Goal: Check status: Check status

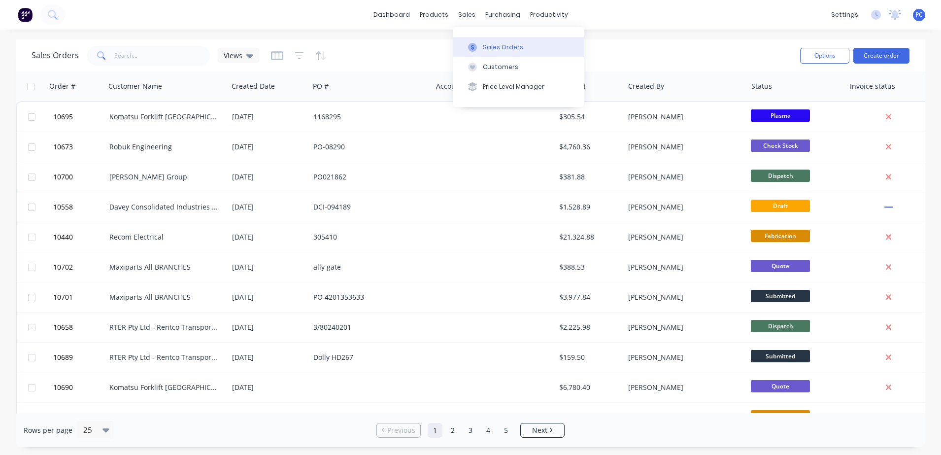
click at [471, 52] on button "Sales Orders" at bounding box center [518, 47] width 131 height 20
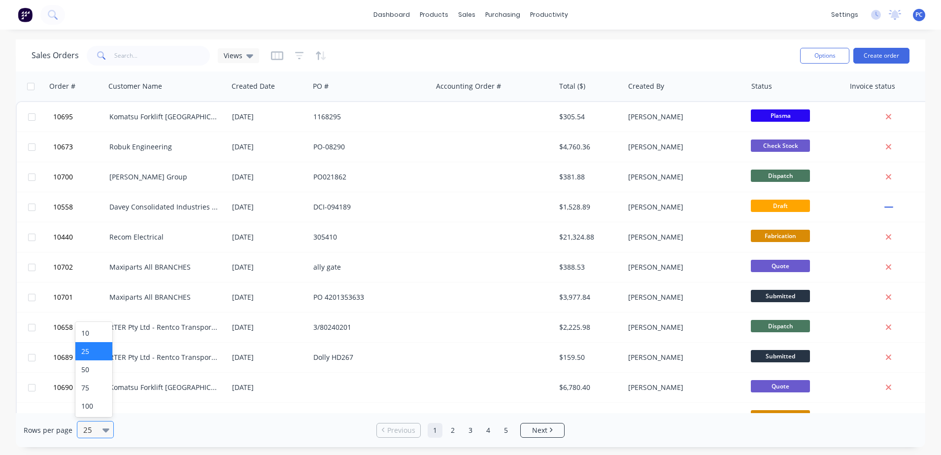
click at [103, 434] on icon at bounding box center [106, 429] width 7 height 11
click at [92, 403] on div "100" at bounding box center [93, 406] width 37 height 18
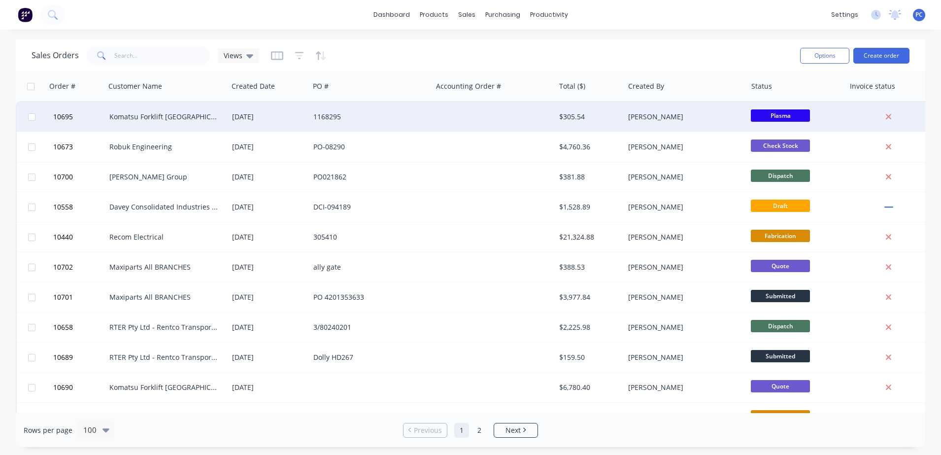
click at [272, 117] on div "[DATE]" at bounding box center [268, 117] width 73 height 10
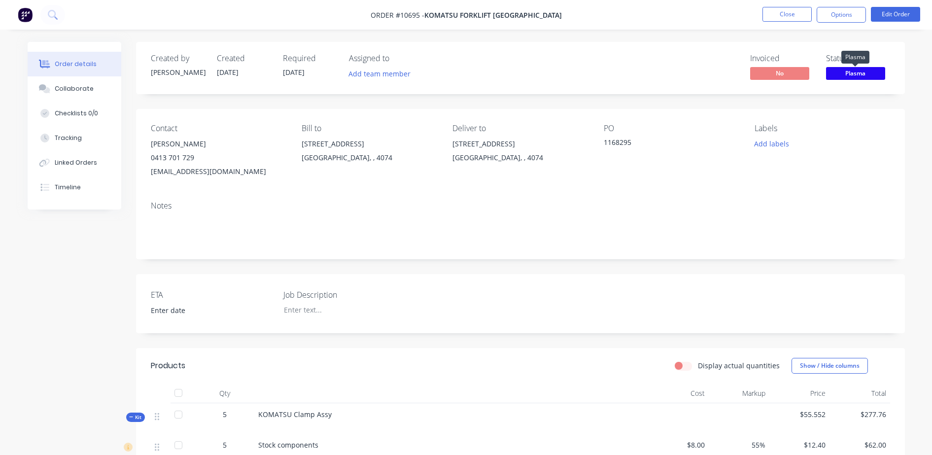
click at [841, 69] on span "Plasma" at bounding box center [855, 73] width 59 height 12
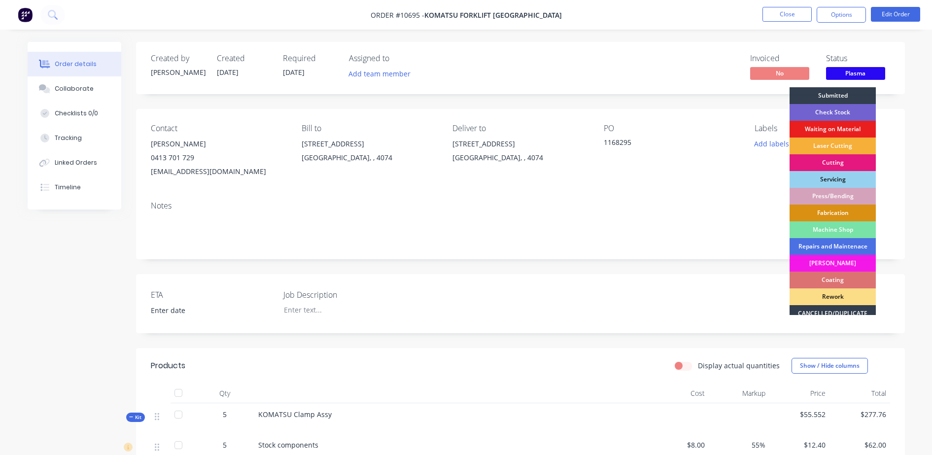
click at [854, 279] on div "Coating" at bounding box center [833, 280] width 86 height 17
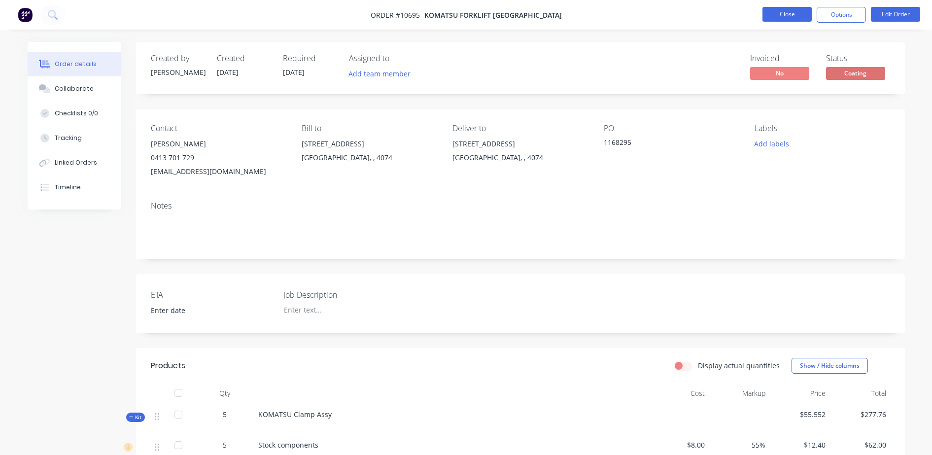
click at [779, 13] on button "Close" at bounding box center [787, 14] width 49 height 15
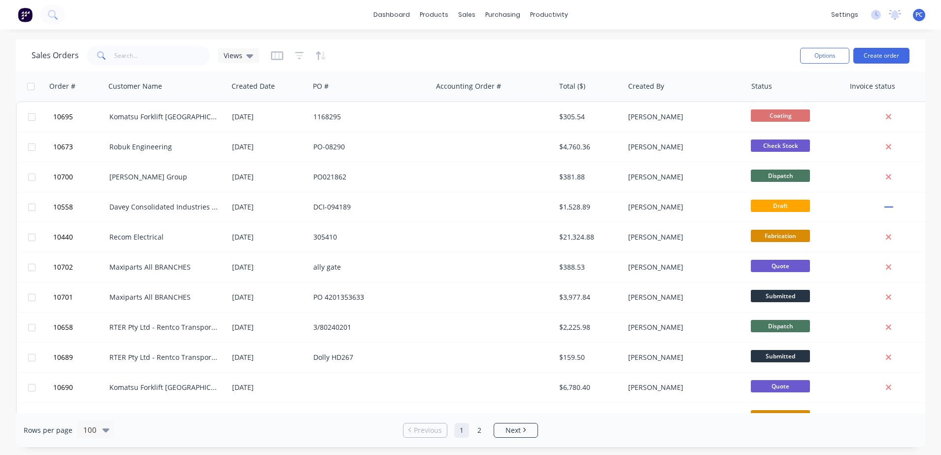
drag, startPoint x: 926, startPoint y: 99, endPoint x: 925, endPoint y: 86, distance: 12.9
click at [925, 86] on div "Sales Orders Views Options Create order Order # Customer Name Created Date PO #…" at bounding box center [470, 243] width 941 height 408
click at [766, 83] on div at bounding box center [795, 86] width 86 height 20
click at [828, 87] on icon "button" at bounding box center [827, 86] width 3 height 7
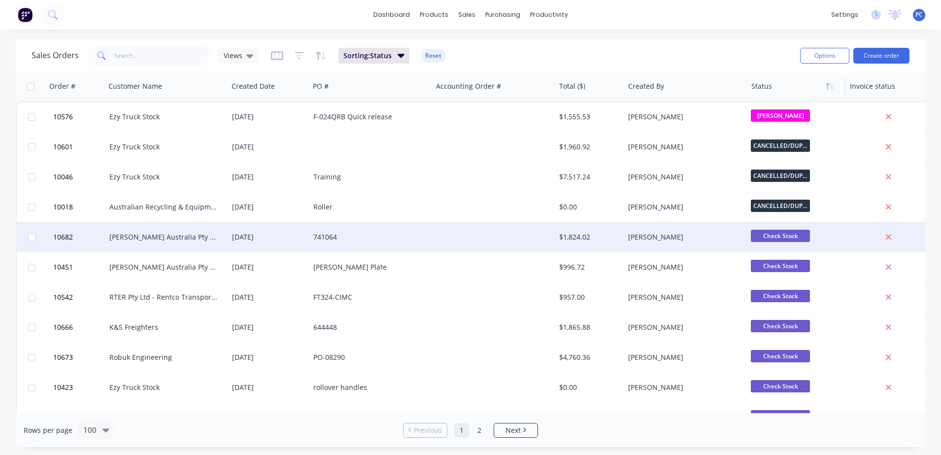
click at [702, 232] on div "[PERSON_NAME]" at bounding box center [682, 237] width 109 height 10
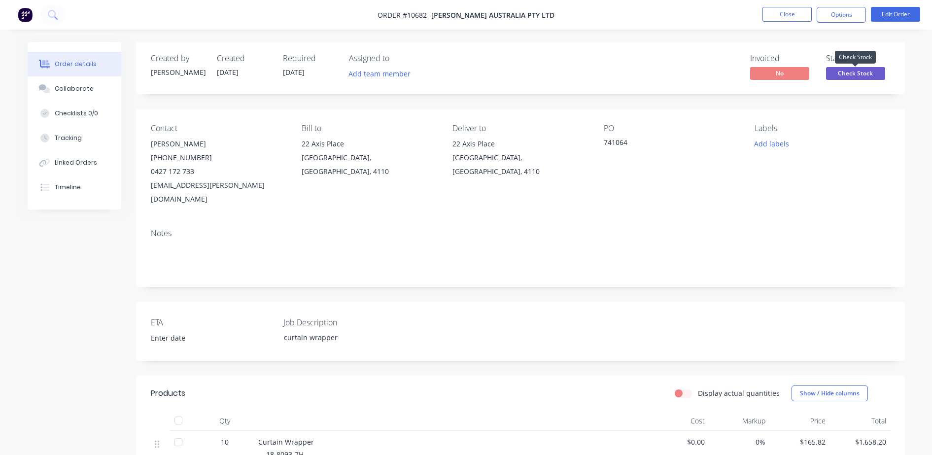
click at [849, 74] on span "Check Stock" at bounding box center [855, 73] width 59 height 12
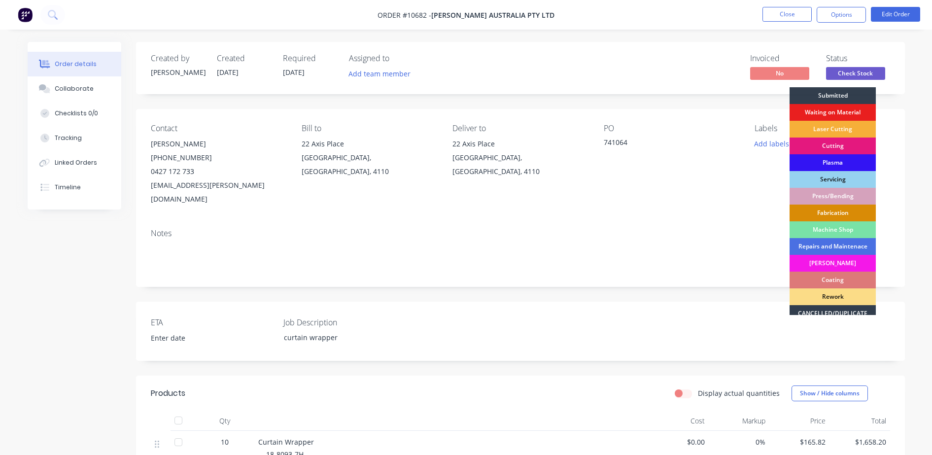
click at [807, 209] on div "Fabrication" at bounding box center [833, 213] width 86 height 17
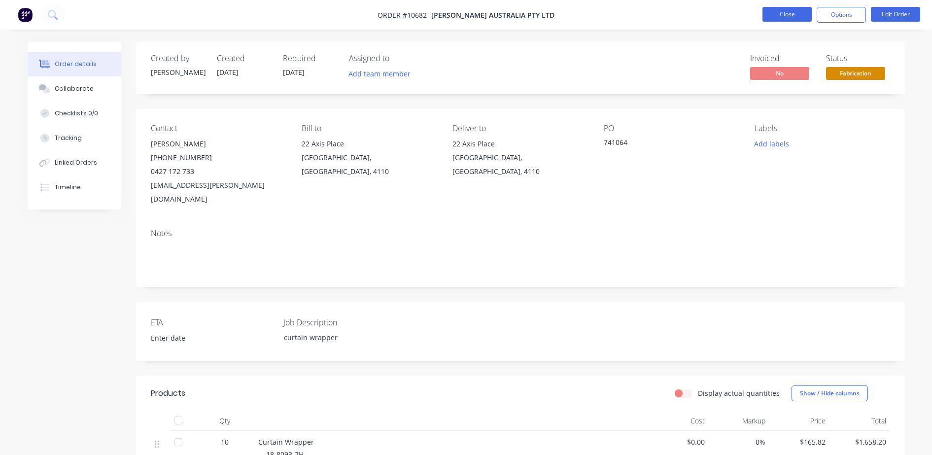
click at [779, 14] on button "Close" at bounding box center [787, 14] width 49 height 15
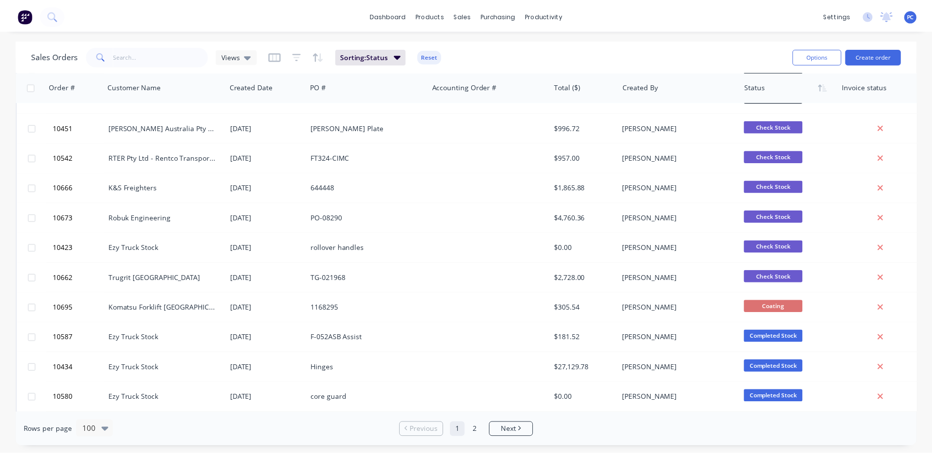
scroll to position [92, 0]
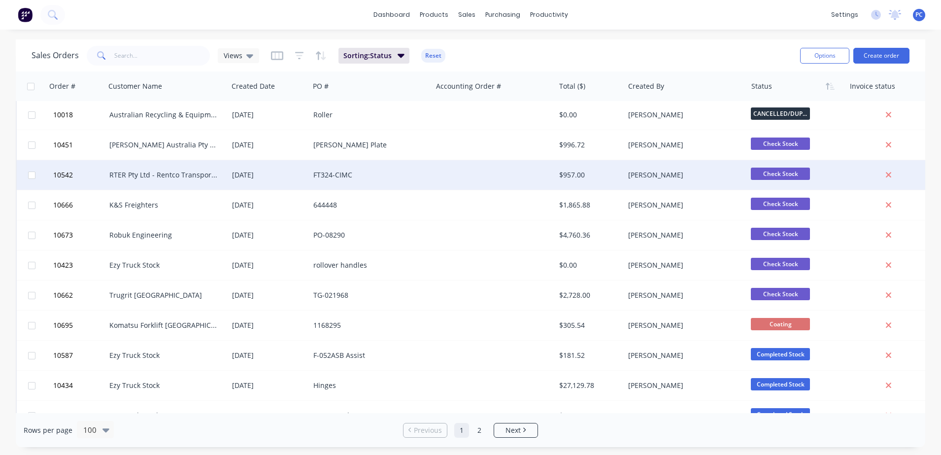
click at [504, 178] on div at bounding box center [494, 175] width 123 height 30
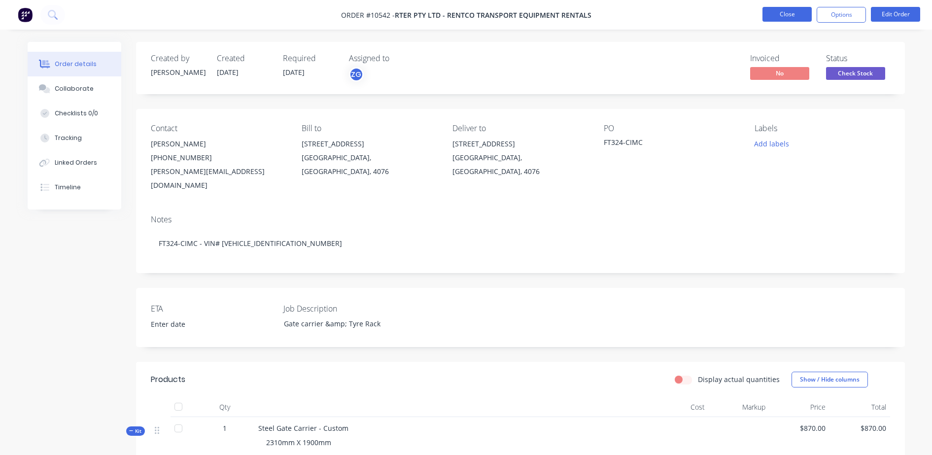
click at [772, 18] on button "Close" at bounding box center [787, 14] width 49 height 15
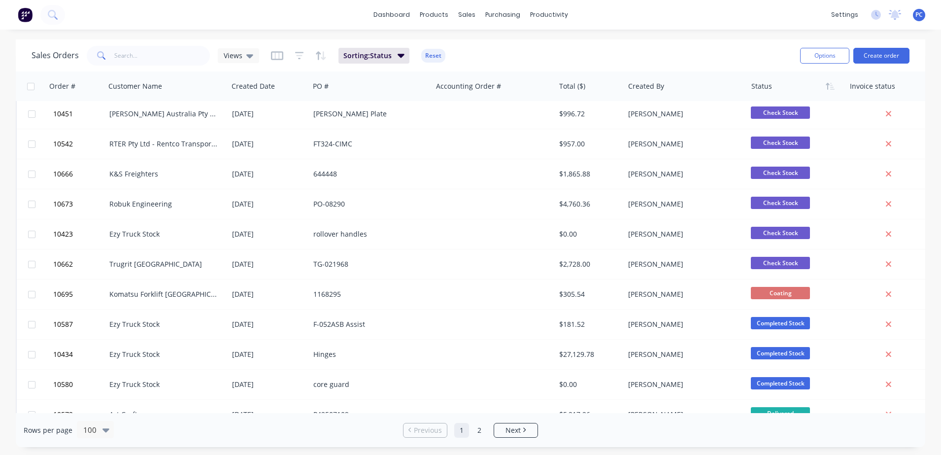
scroll to position [110, 0]
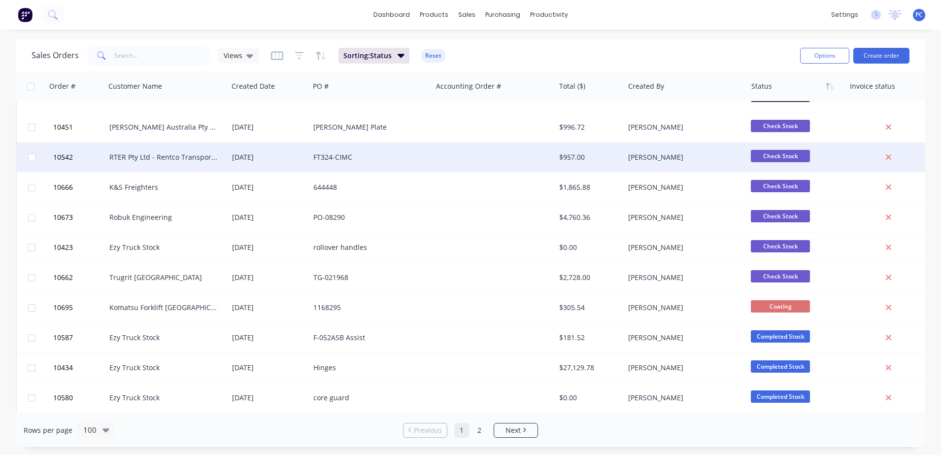
click at [417, 162] on div "FT324-CIMC" at bounding box center [368, 157] width 109 height 10
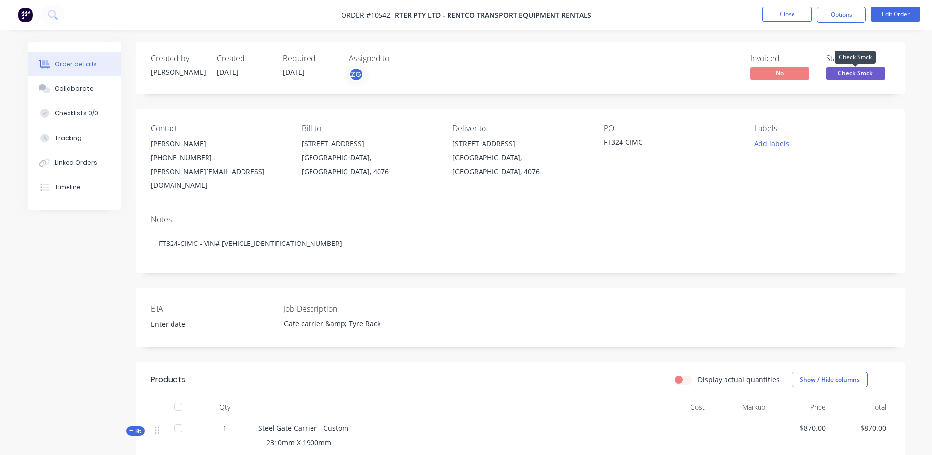
click at [850, 70] on span "Check Stock" at bounding box center [855, 73] width 59 height 12
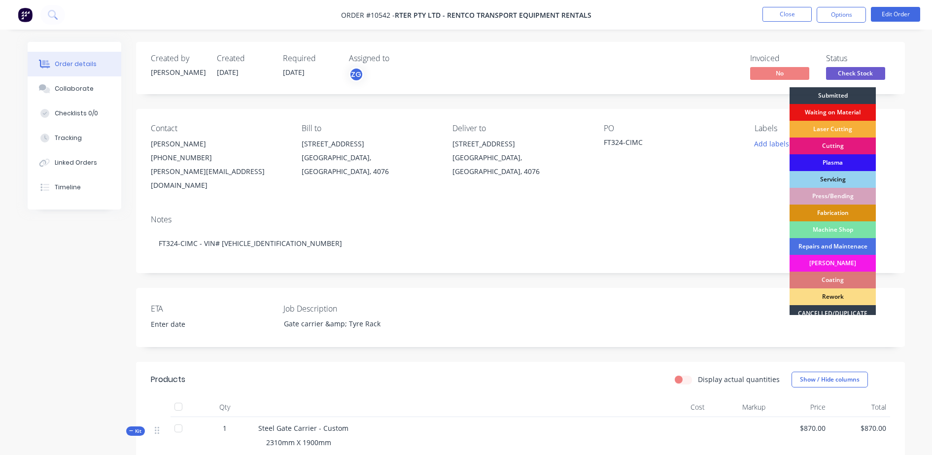
click at [815, 109] on div "Waiting on Material" at bounding box center [833, 112] width 86 height 17
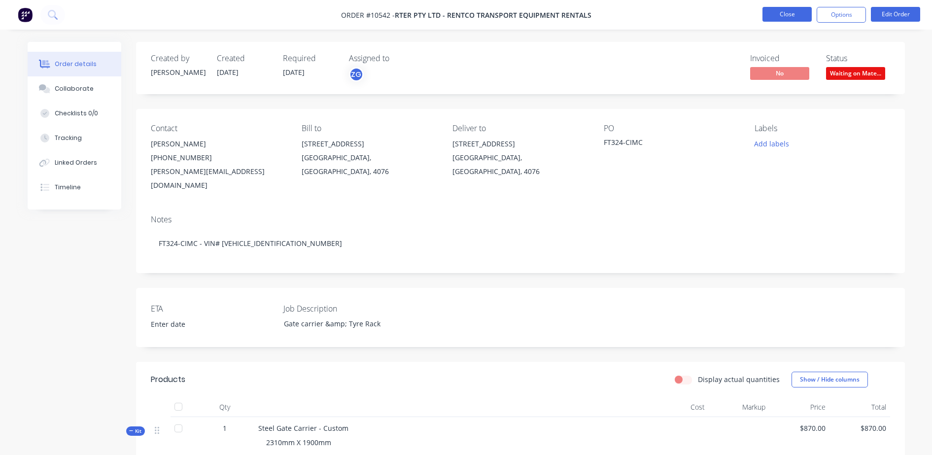
click at [785, 16] on button "Close" at bounding box center [787, 14] width 49 height 15
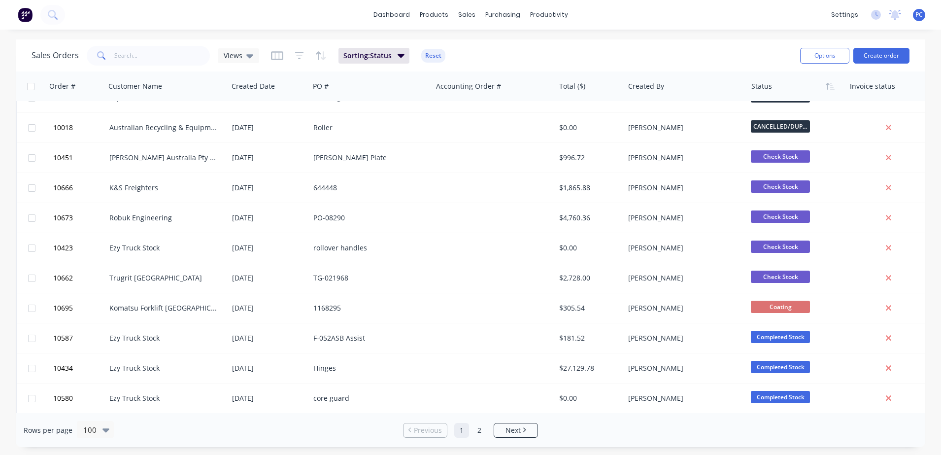
scroll to position [93, 0]
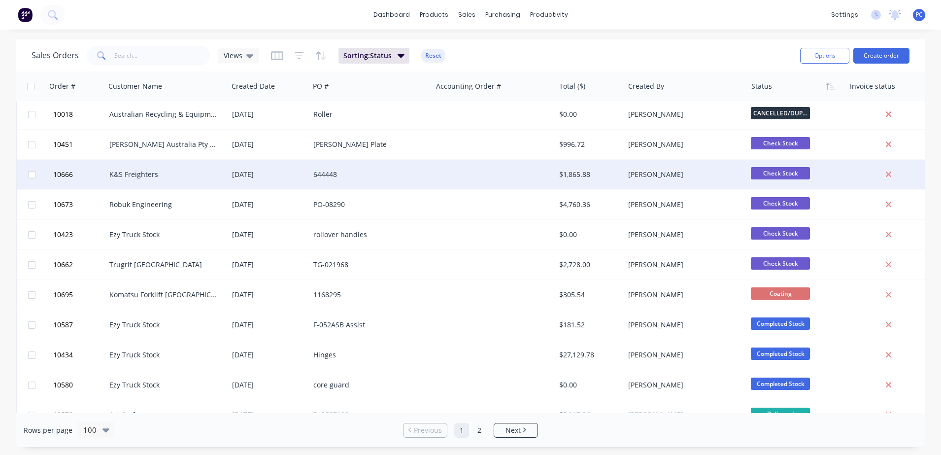
click at [528, 173] on div at bounding box center [494, 175] width 123 height 30
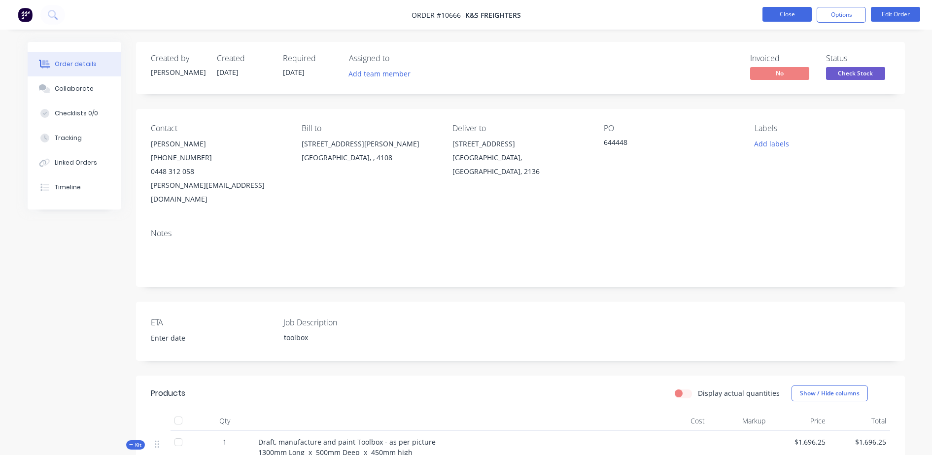
click at [802, 10] on button "Close" at bounding box center [787, 14] width 49 height 15
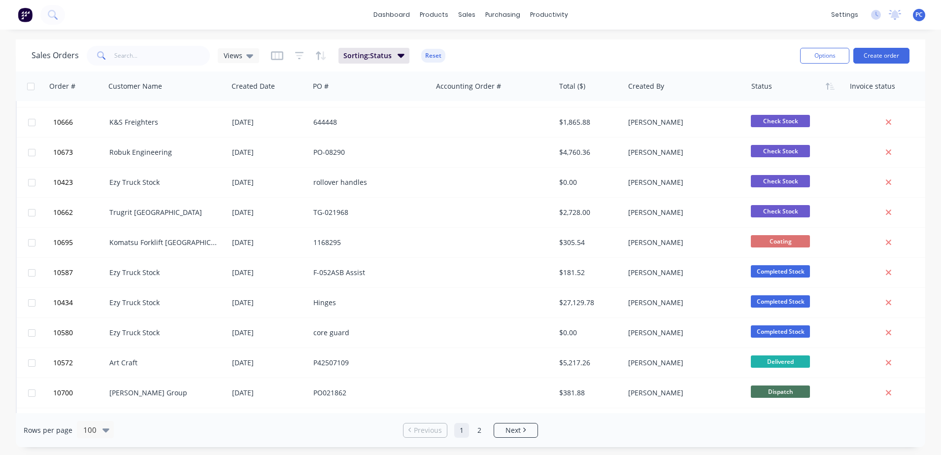
scroll to position [150, 0]
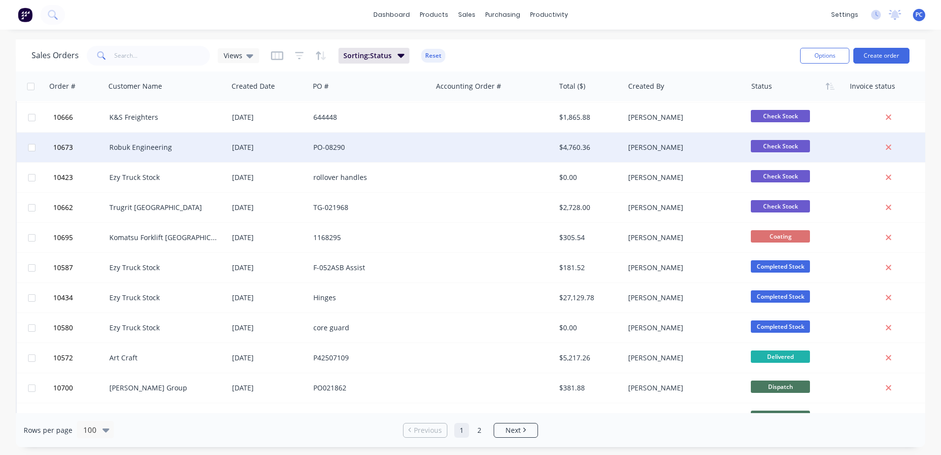
click at [473, 154] on div at bounding box center [494, 148] width 123 height 30
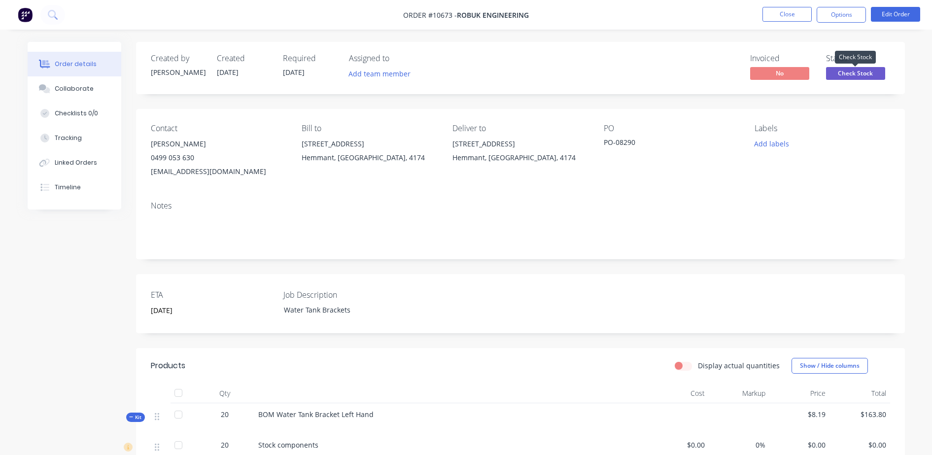
click at [841, 68] on span "Check Stock" at bounding box center [855, 73] width 59 height 12
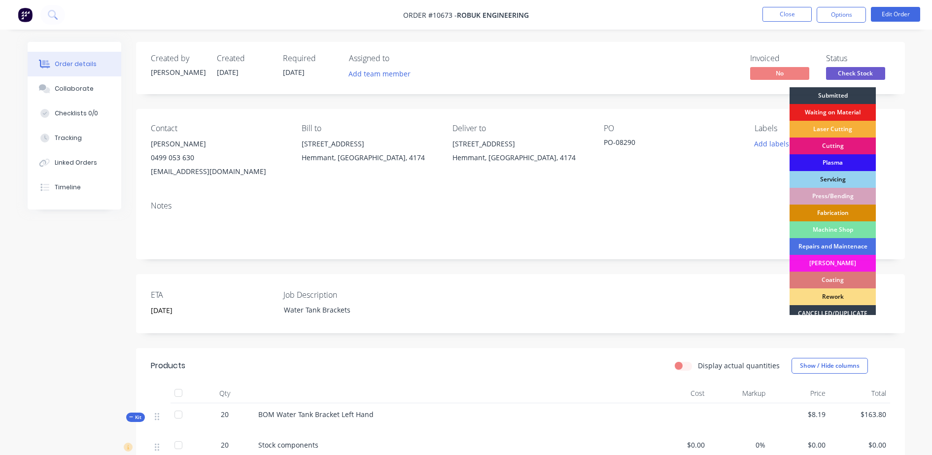
click at [810, 208] on div "Fabrication" at bounding box center [833, 213] width 86 height 17
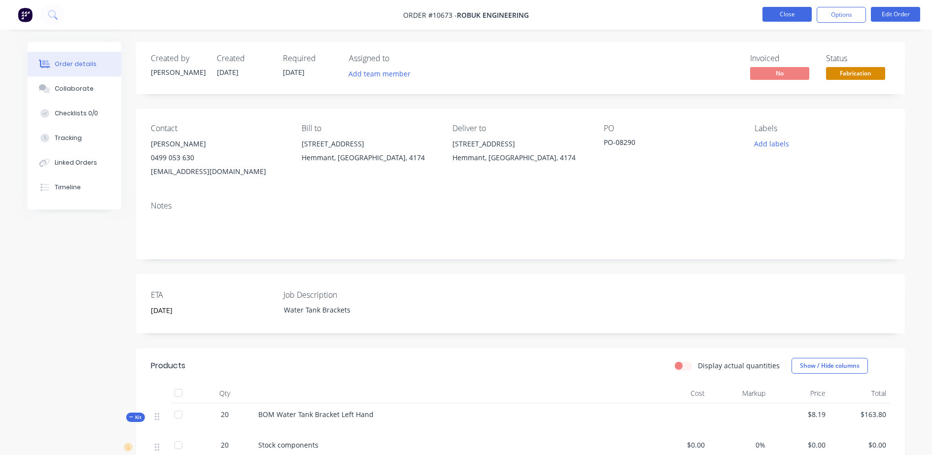
click at [776, 16] on button "Close" at bounding box center [787, 14] width 49 height 15
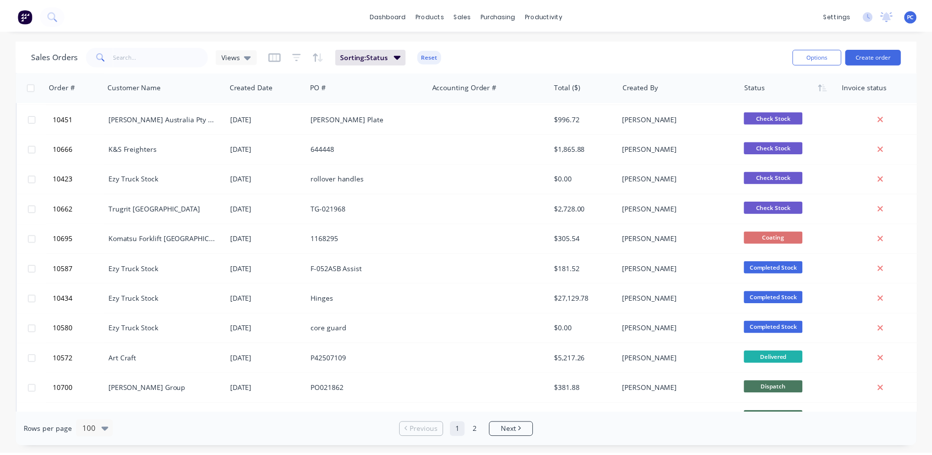
scroll to position [123, 0]
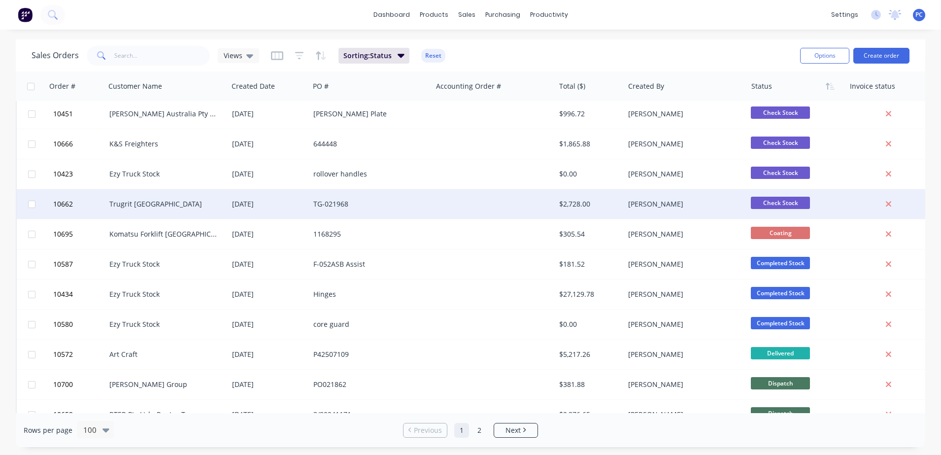
click at [447, 213] on div at bounding box center [494, 204] width 123 height 30
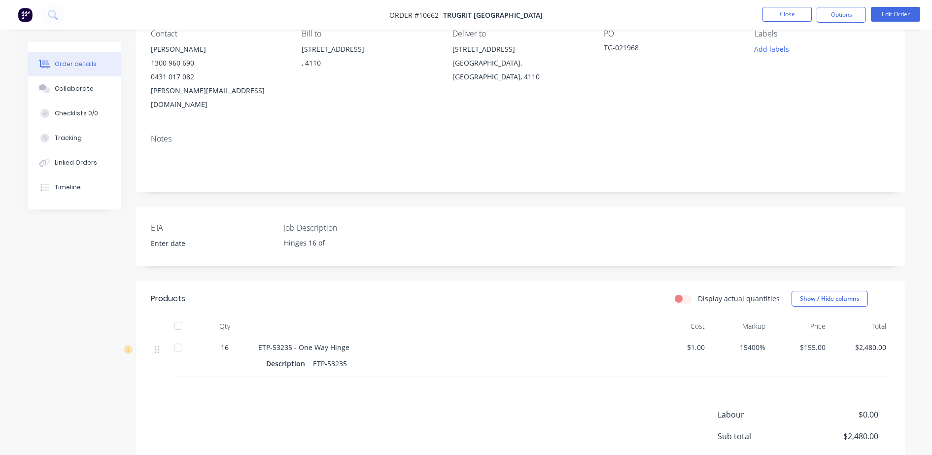
scroll to position [90, 0]
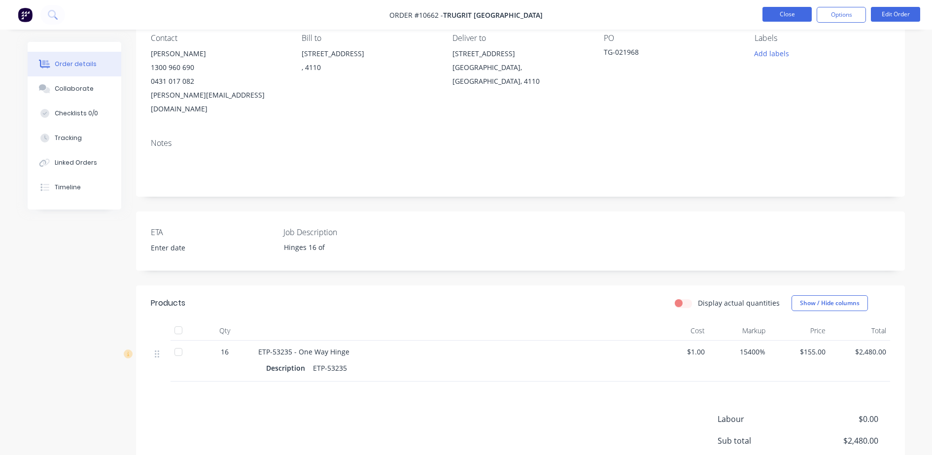
click at [793, 11] on button "Close" at bounding box center [787, 14] width 49 height 15
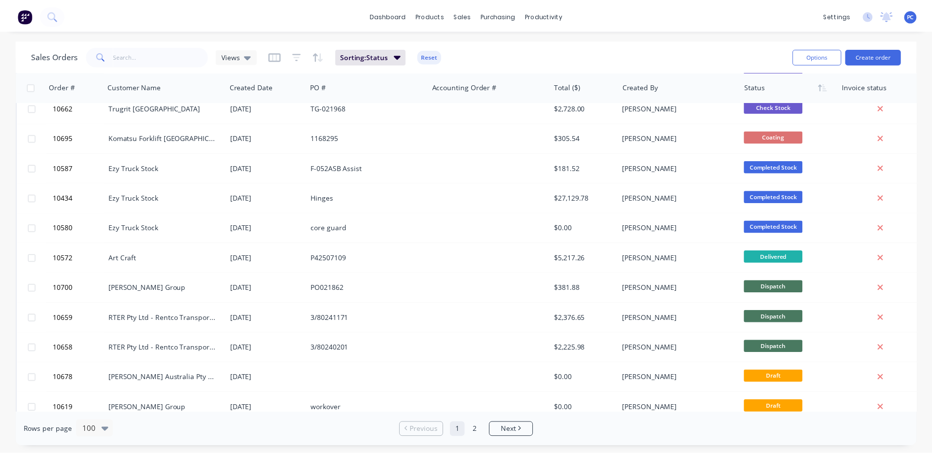
scroll to position [229, 0]
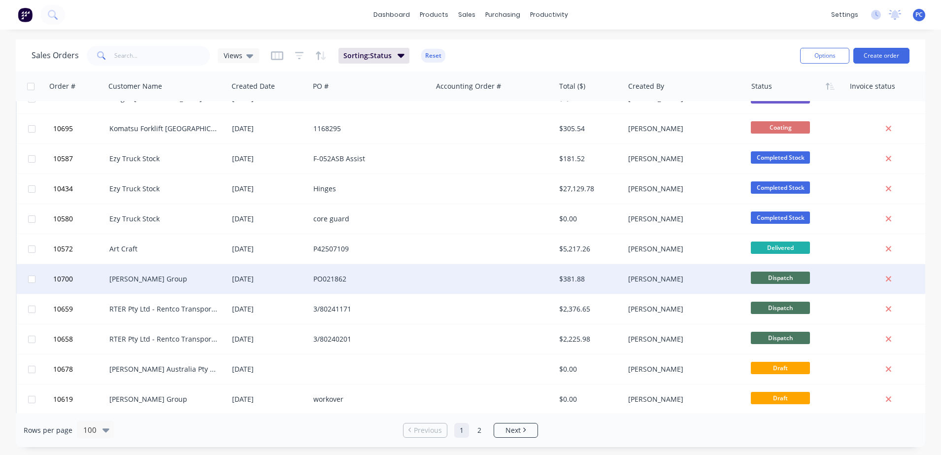
click at [456, 286] on div at bounding box center [494, 279] width 123 height 30
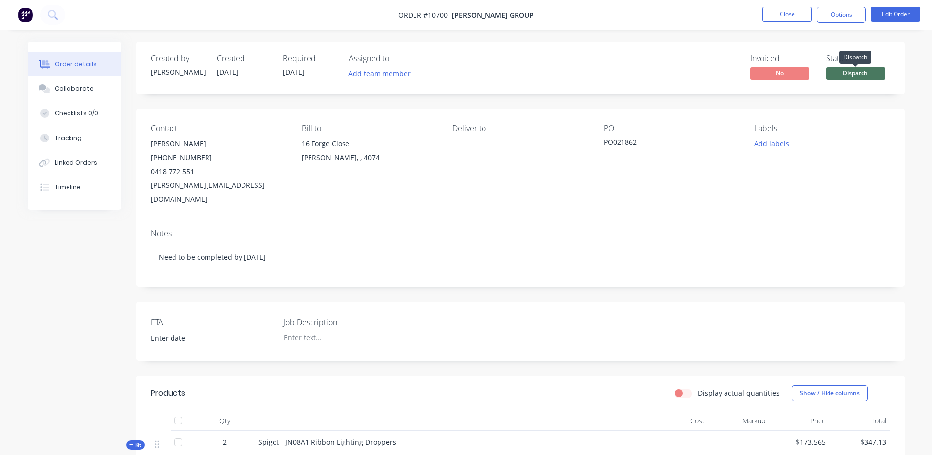
click at [846, 70] on span "Dispatch" at bounding box center [855, 73] width 59 height 12
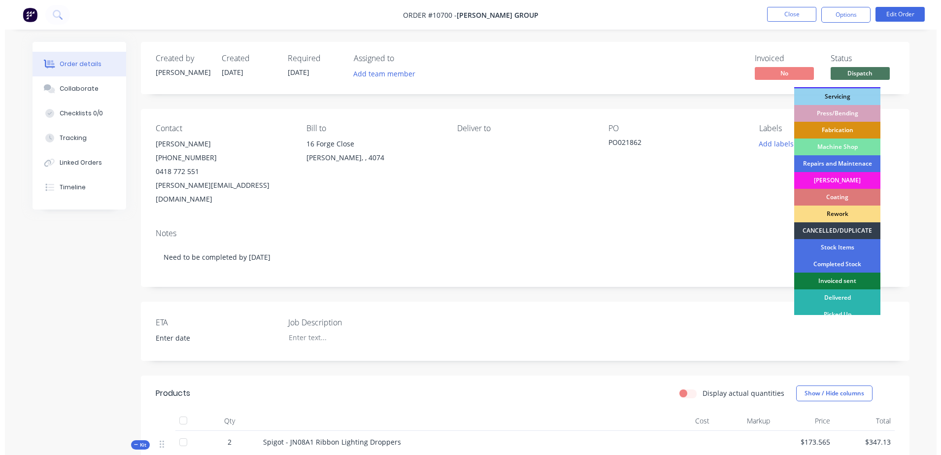
scroll to position [107, 0]
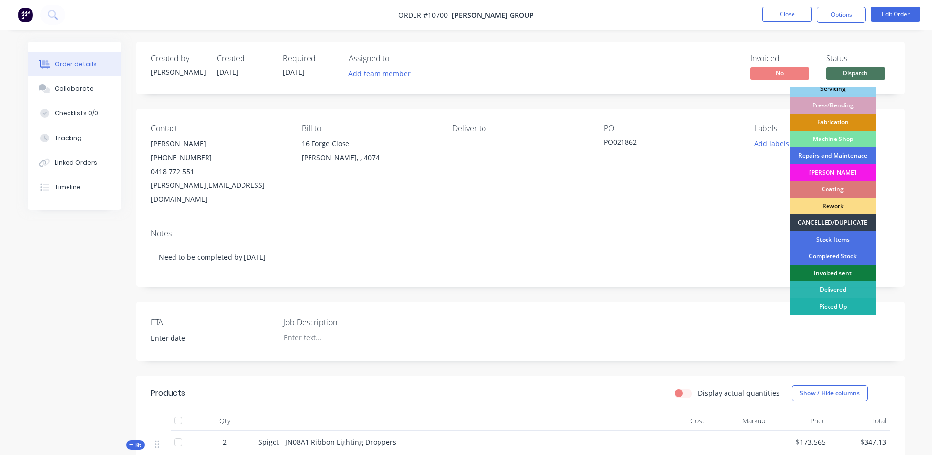
click at [823, 307] on div "Picked Up" at bounding box center [833, 306] width 86 height 17
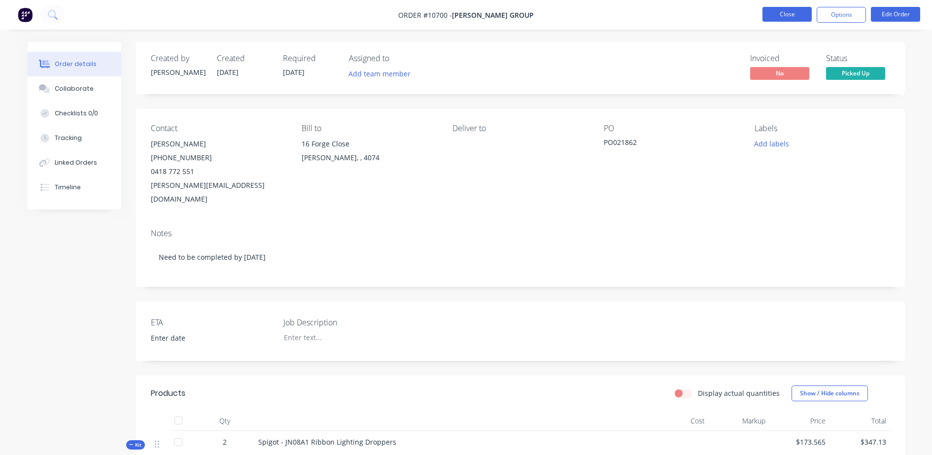
click at [799, 19] on button "Close" at bounding box center [787, 14] width 49 height 15
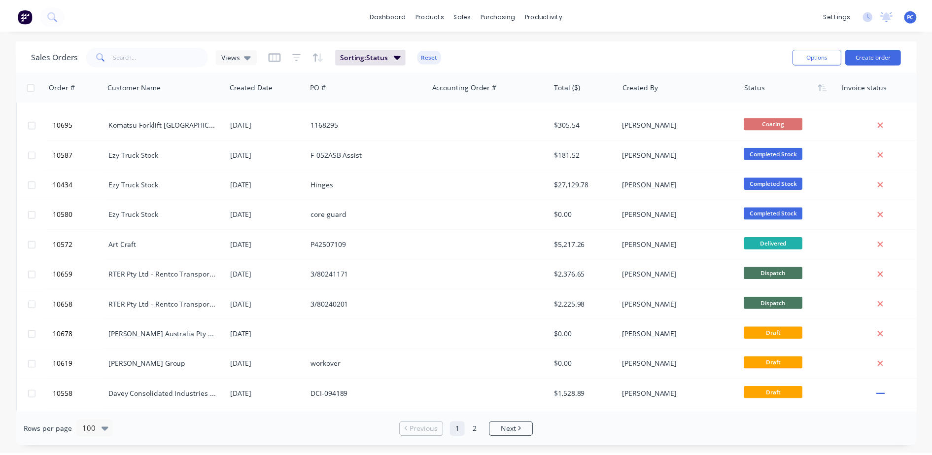
scroll to position [255, 0]
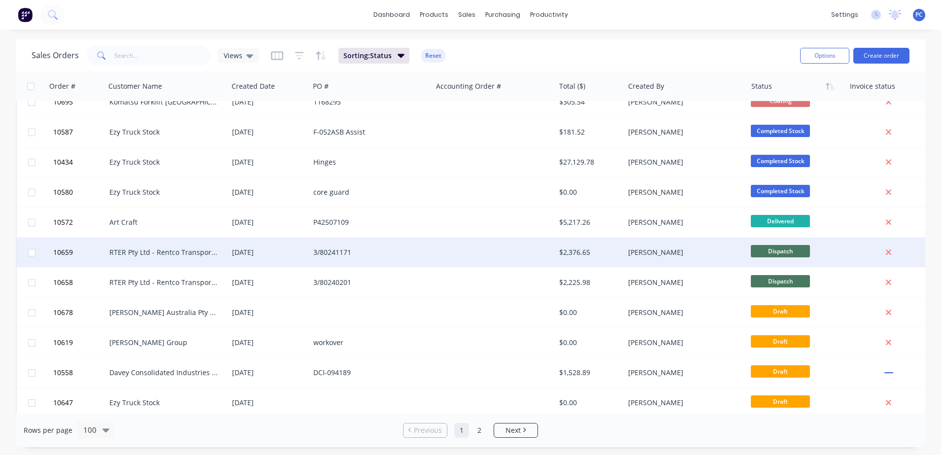
click at [429, 258] on div "3/80241171" at bounding box center [371, 253] width 123 height 30
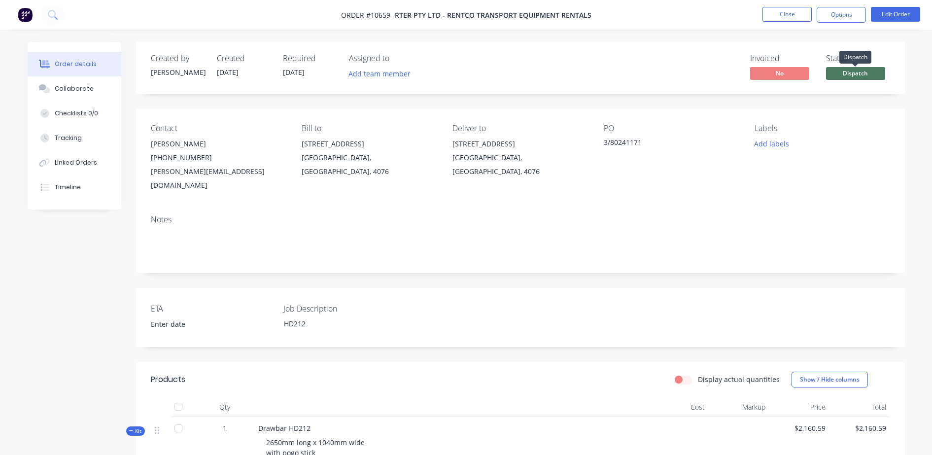
click at [863, 76] on span "Dispatch" at bounding box center [855, 73] width 59 height 12
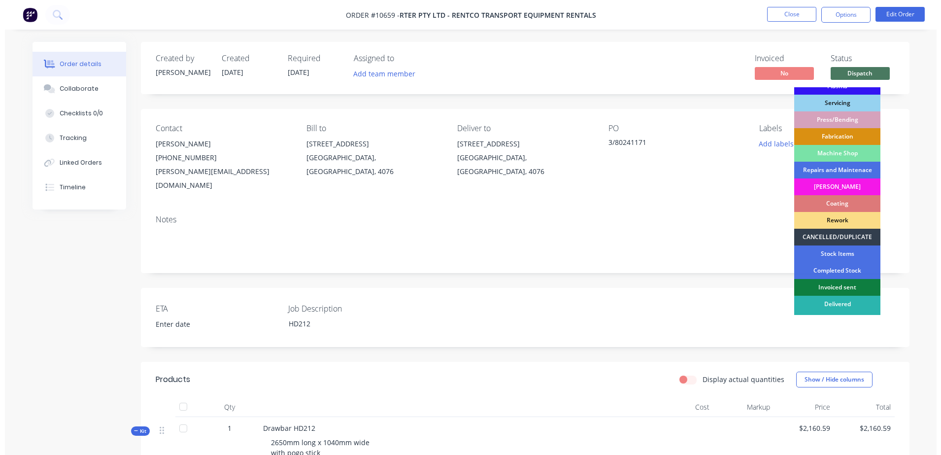
scroll to position [107, 0]
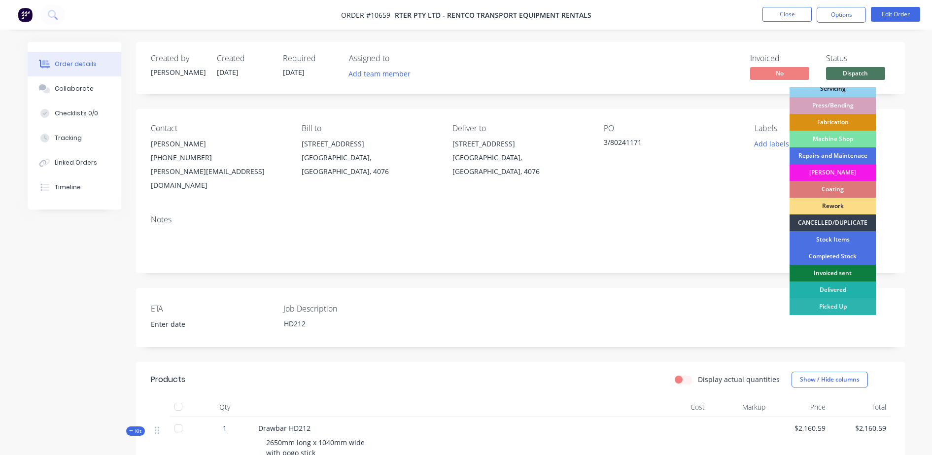
click at [827, 292] on div "Delivered" at bounding box center [833, 289] width 86 height 17
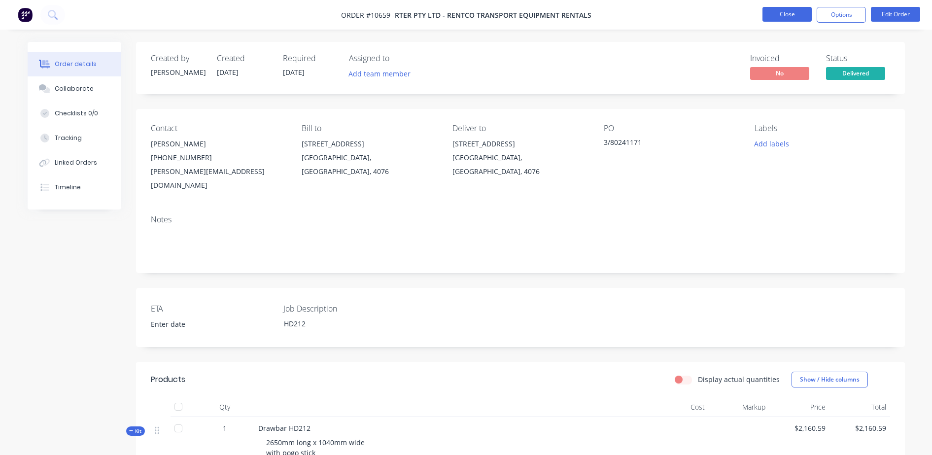
click at [778, 9] on button "Close" at bounding box center [787, 14] width 49 height 15
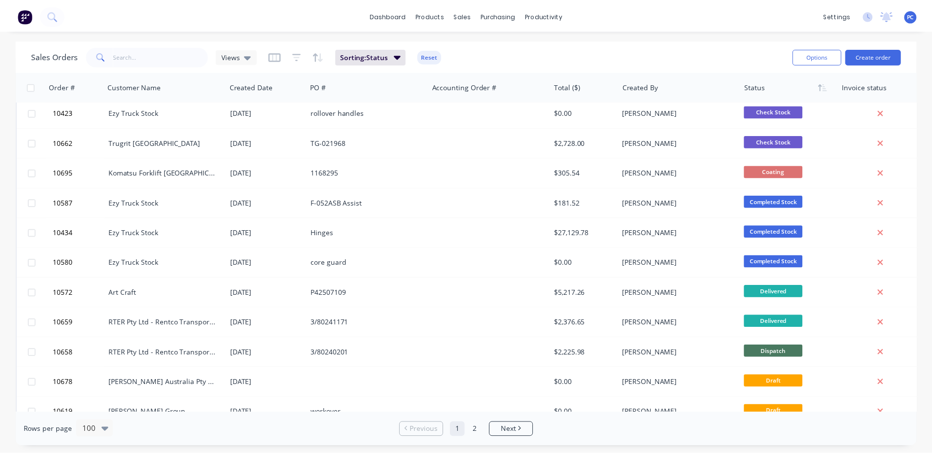
scroll to position [207, 0]
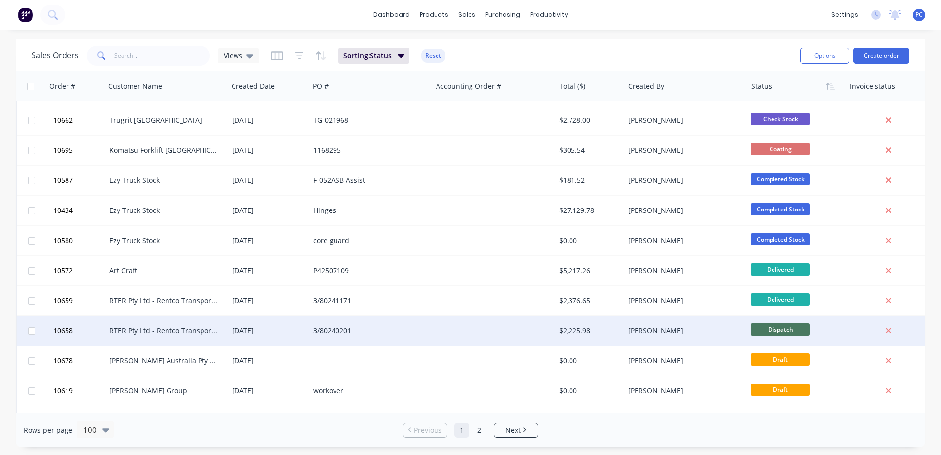
click at [730, 324] on div "[PERSON_NAME]" at bounding box center [686, 331] width 123 height 30
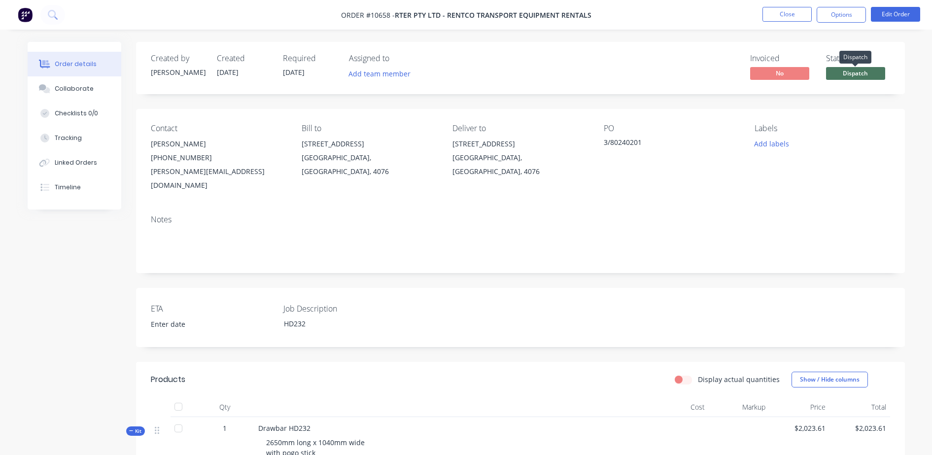
click at [863, 79] on span "Dispatch" at bounding box center [855, 73] width 59 height 12
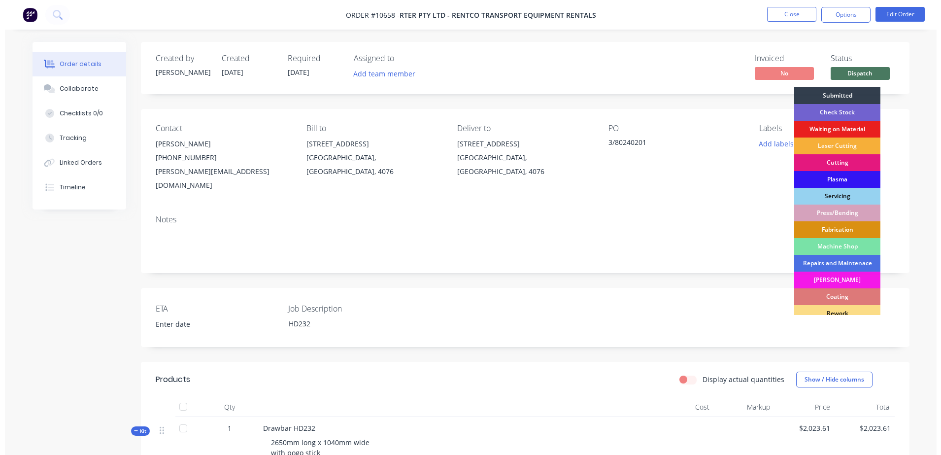
scroll to position [107, 0]
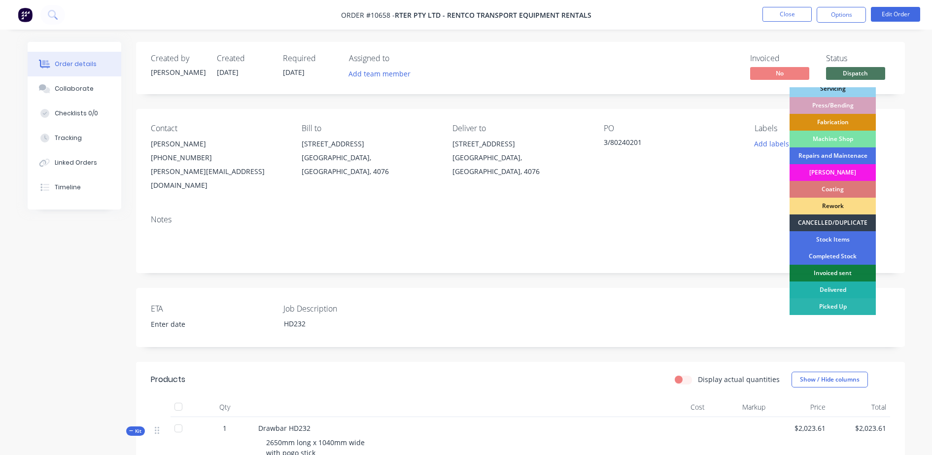
click at [840, 286] on div "Delivered" at bounding box center [833, 289] width 86 height 17
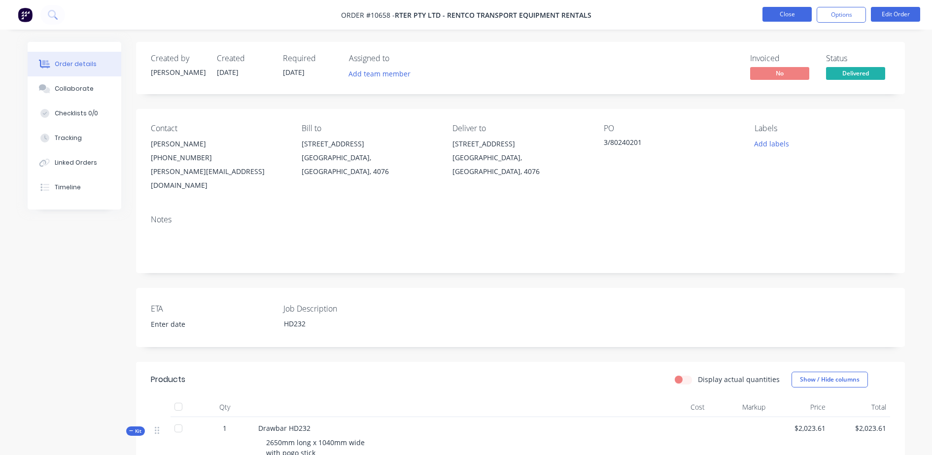
click at [777, 15] on button "Close" at bounding box center [787, 14] width 49 height 15
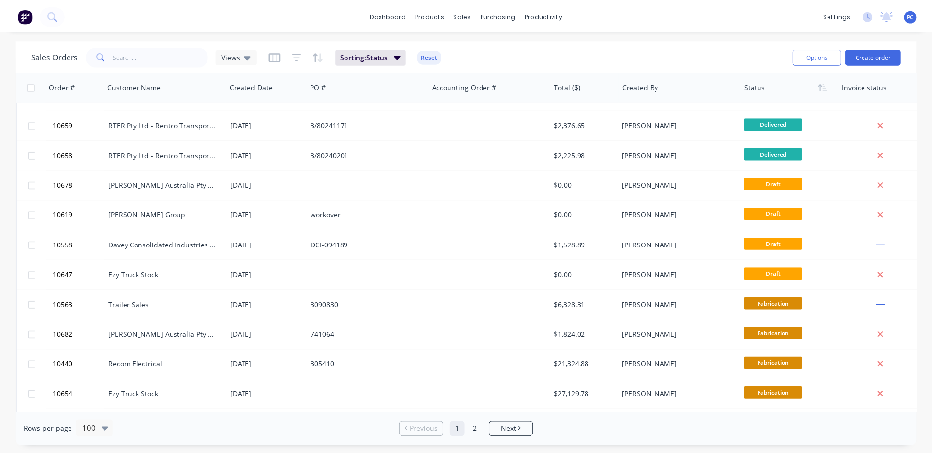
scroll to position [405, 0]
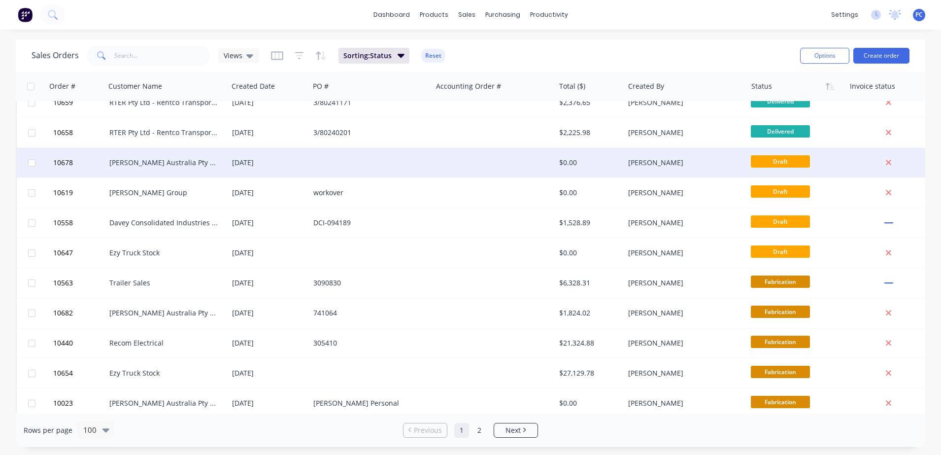
click at [525, 169] on div at bounding box center [494, 163] width 123 height 30
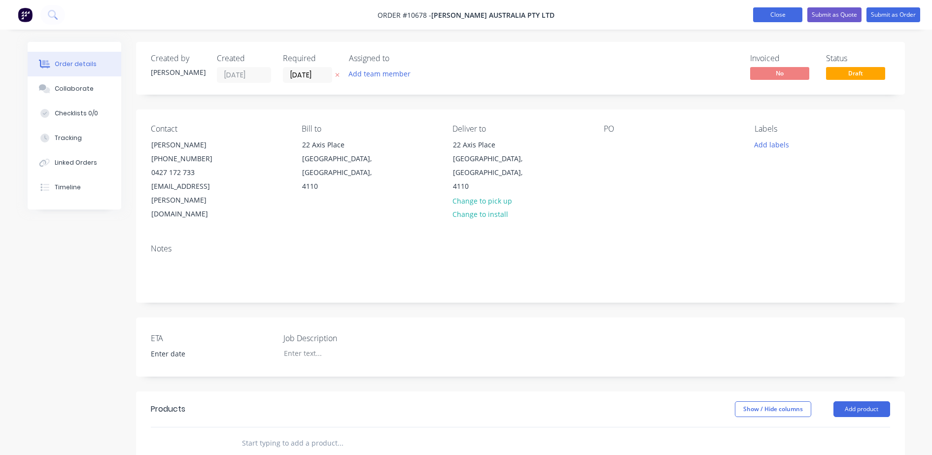
click at [777, 10] on button "Close" at bounding box center [777, 14] width 49 height 15
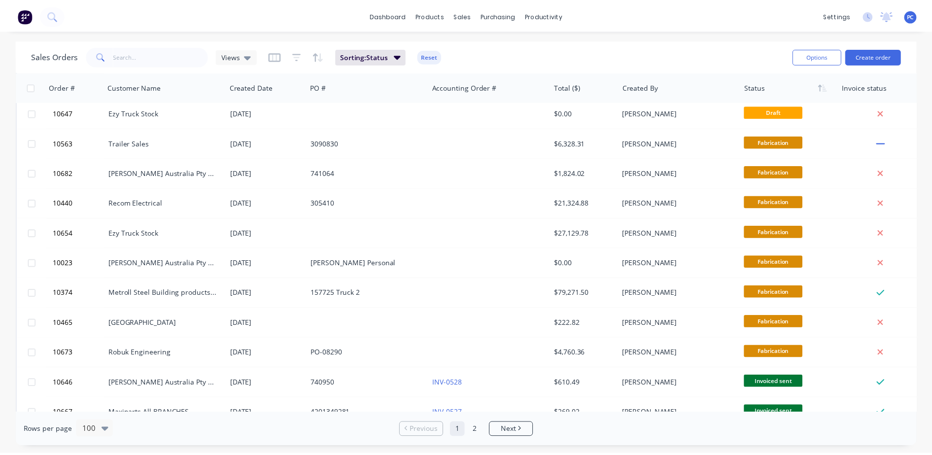
scroll to position [555, 0]
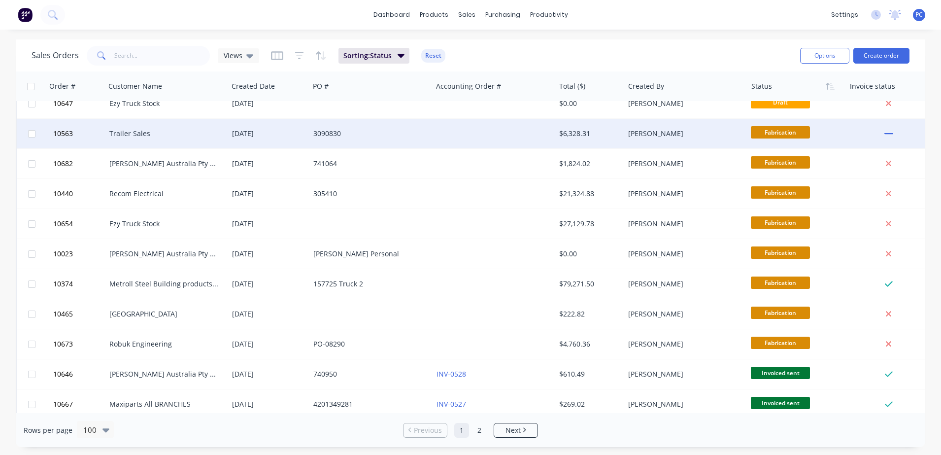
click at [477, 133] on div at bounding box center [494, 134] width 123 height 30
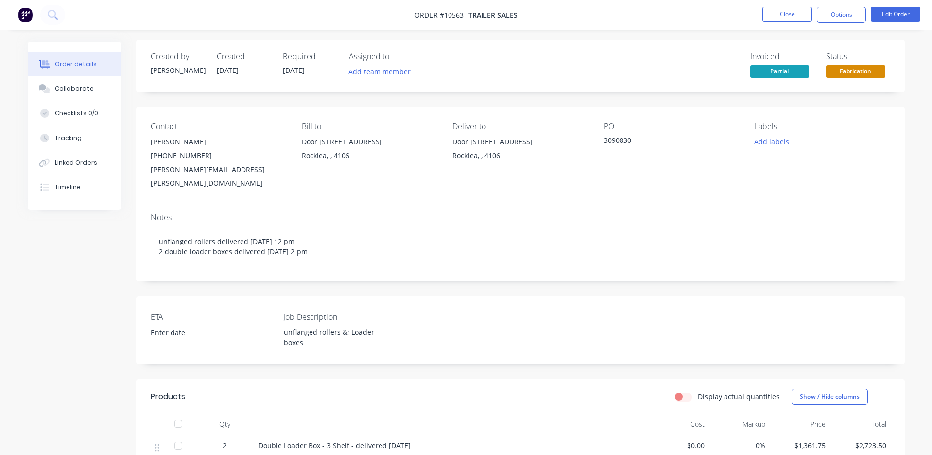
scroll to position [0, 0]
click at [775, 16] on button "Close" at bounding box center [787, 14] width 49 height 15
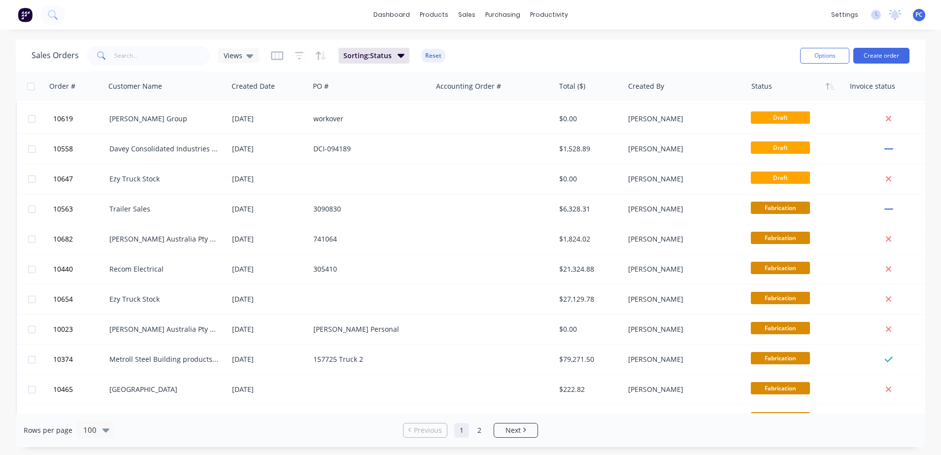
scroll to position [528, 0]
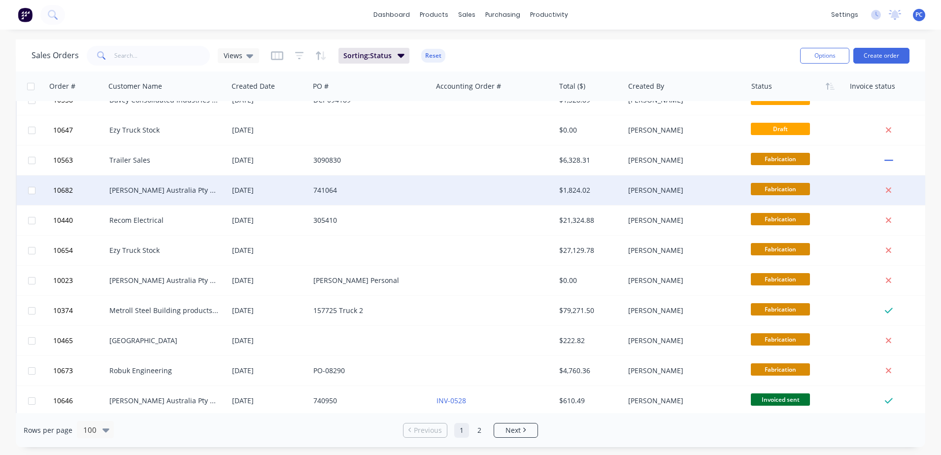
click at [518, 195] on div at bounding box center [494, 190] width 123 height 30
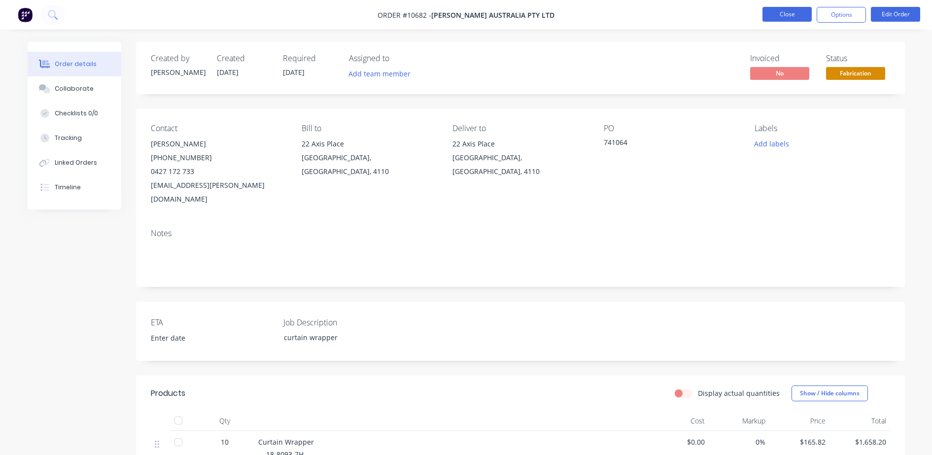
click at [785, 12] on button "Close" at bounding box center [787, 14] width 49 height 15
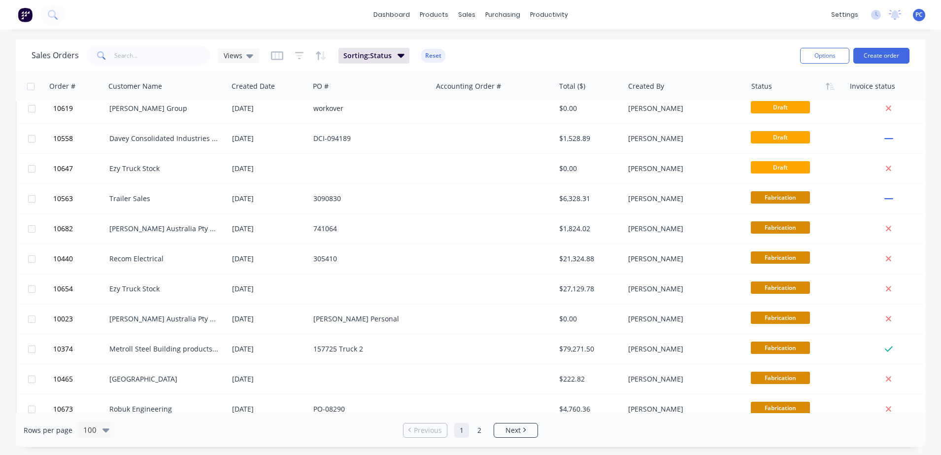
scroll to position [512, 0]
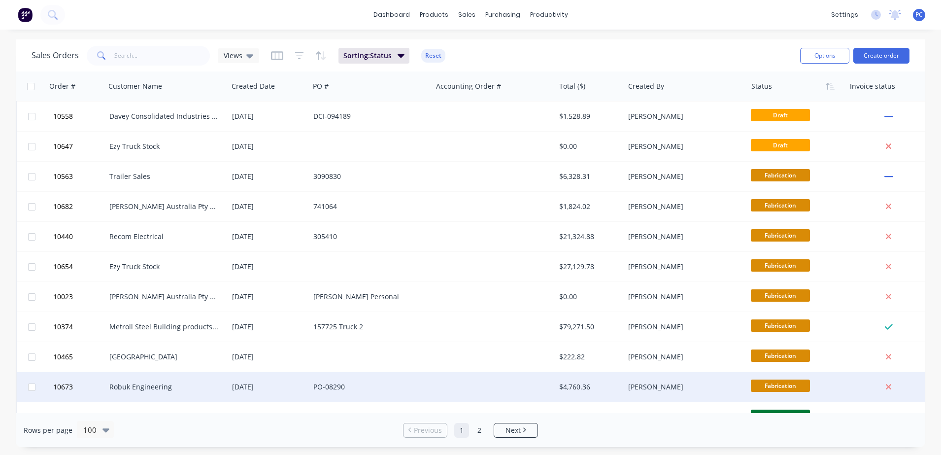
click at [410, 395] on div "PO-08290" at bounding box center [371, 387] width 123 height 30
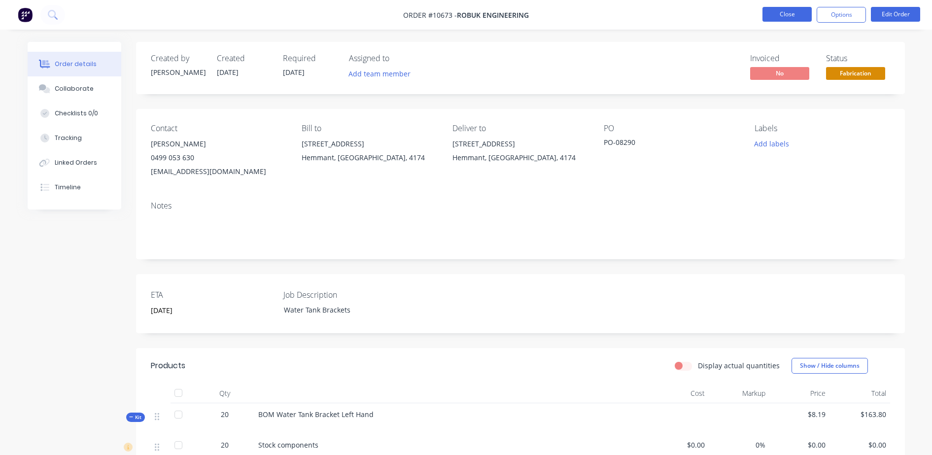
click at [788, 18] on button "Close" at bounding box center [787, 14] width 49 height 15
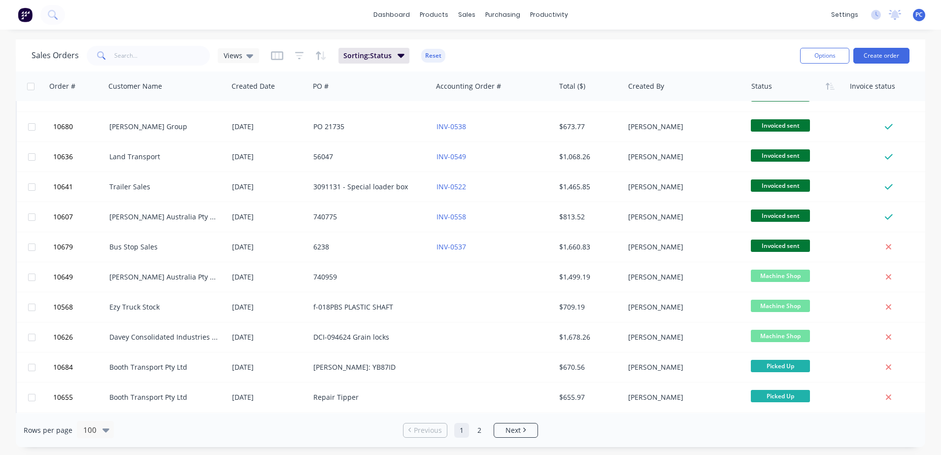
scroll to position [1800, 0]
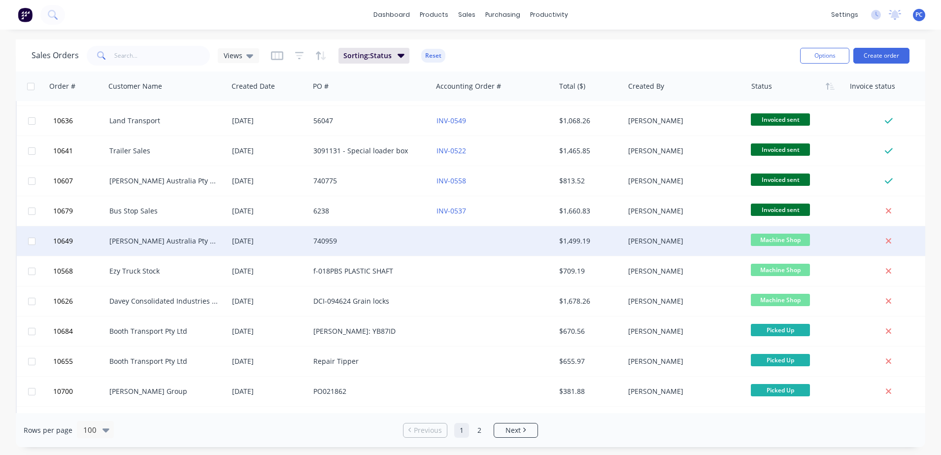
click at [697, 236] on div "[PERSON_NAME]" at bounding box center [682, 241] width 109 height 10
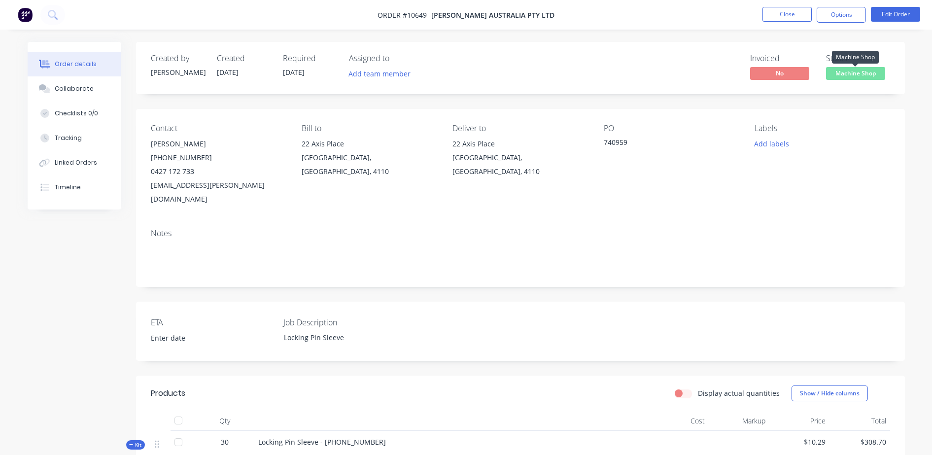
click at [841, 73] on span "Machine Shop" at bounding box center [855, 73] width 59 height 12
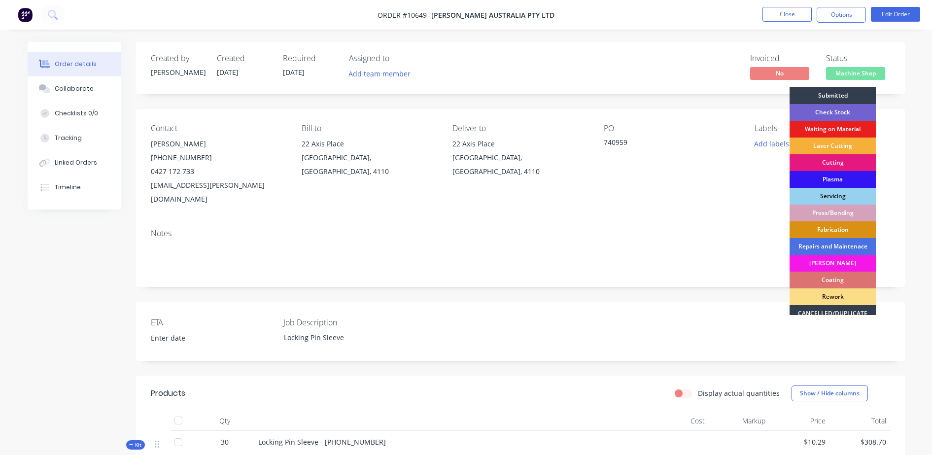
click at [860, 275] on div "Coating" at bounding box center [833, 280] width 86 height 17
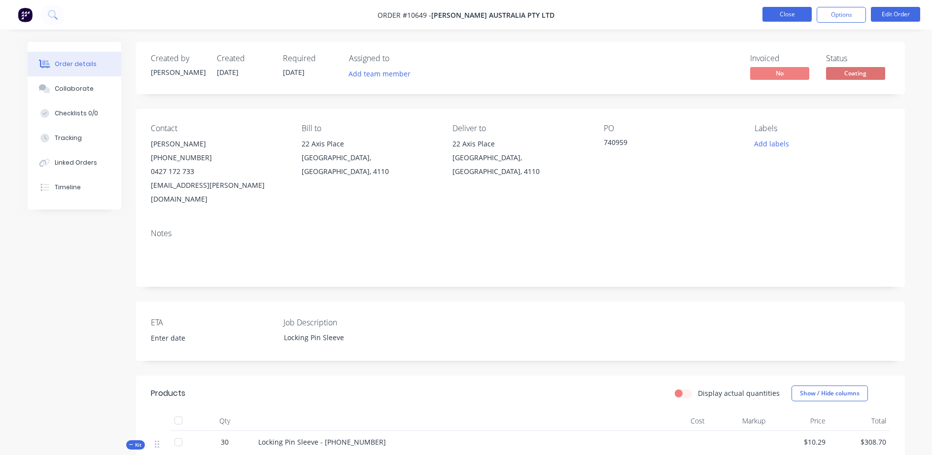
click at [796, 15] on button "Close" at bounding box center [787, 14] width 49 height 15
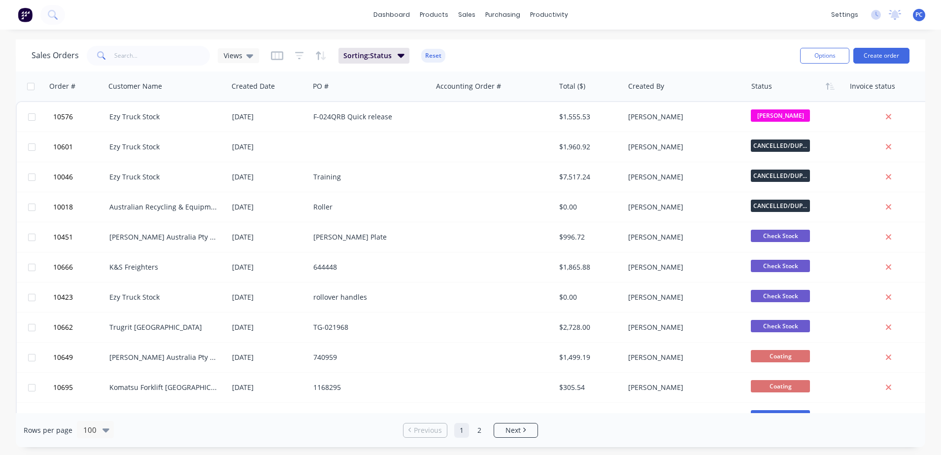
drag, startPoint x: 926, startPoint y: 85, endPoint x: 925, endPoint y: 103, distance: 17.8
click at [925, 103] on div "Sales Orders Views Sorting: Status Reset Options Create order Order # Customer …" at bounding box center [470, 243] width 941 height 408
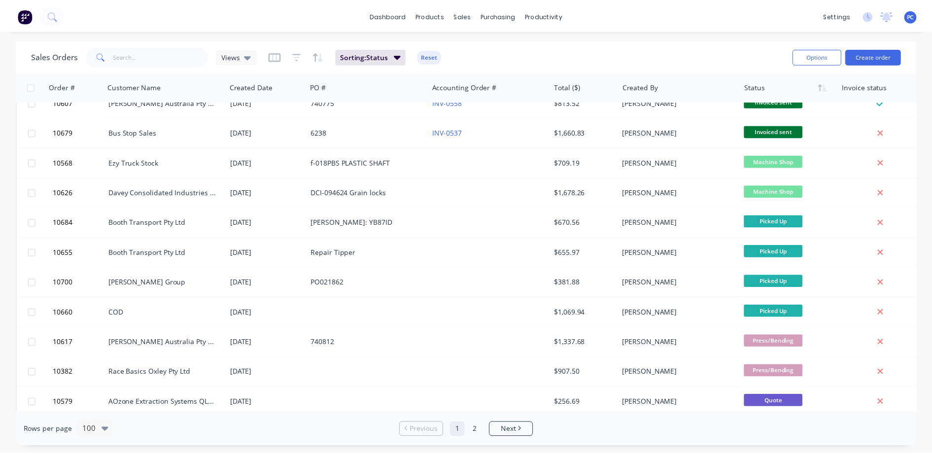
scroll to position [1905, 0]
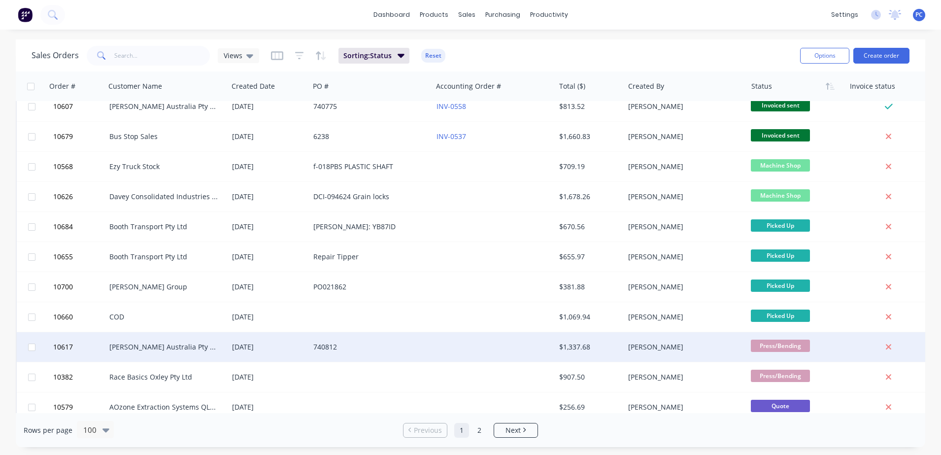
click at [510, 348] on div at bounding box center [494, 347] width 123 height 30
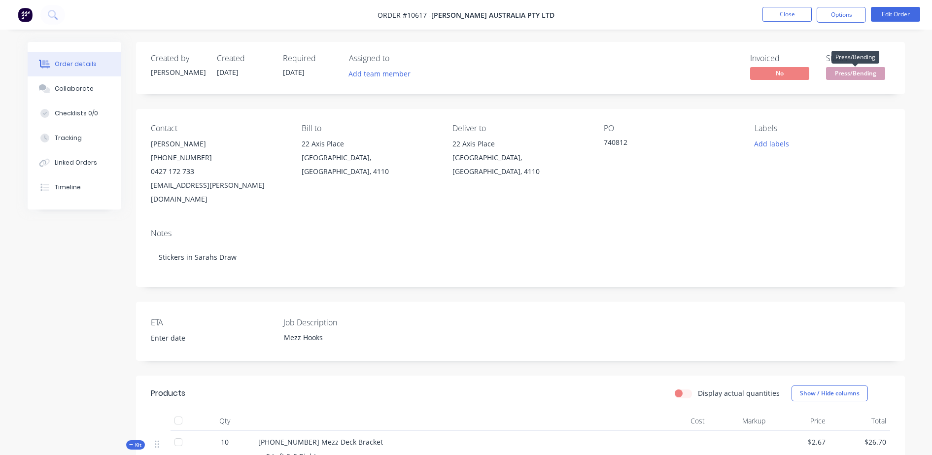
click at [831, 70] on span "Press/Bending" at bounding box center [855, 73] width 59 height 12
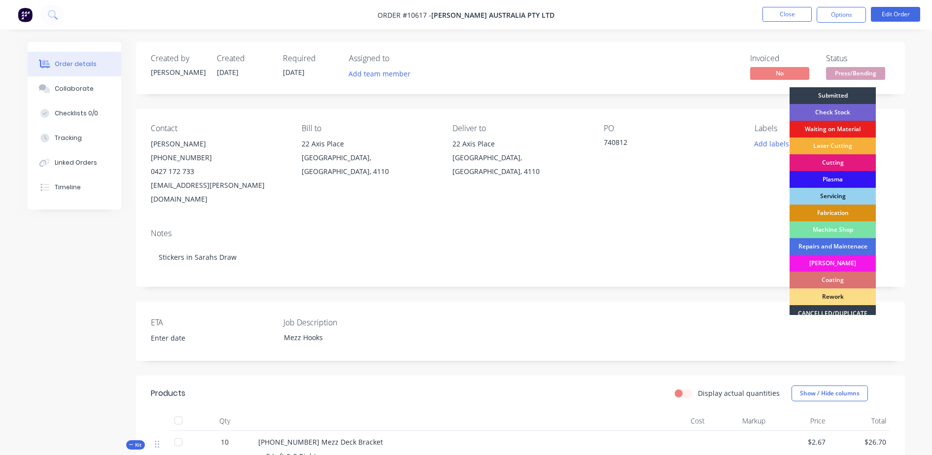
click at [864, 279] on div "Coating" at bounding box center [833, 280] width 86 height 17
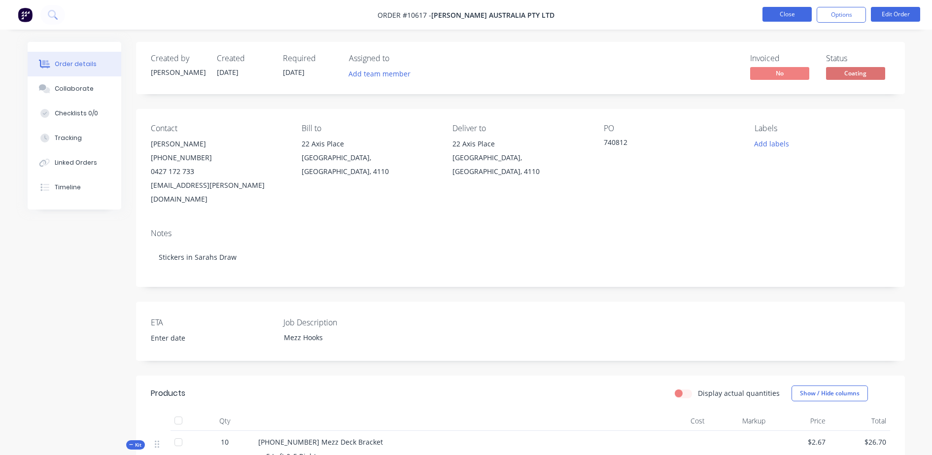
click at [775, 7] on button "Close" at bounding box center [787, 14] width 49 height 15
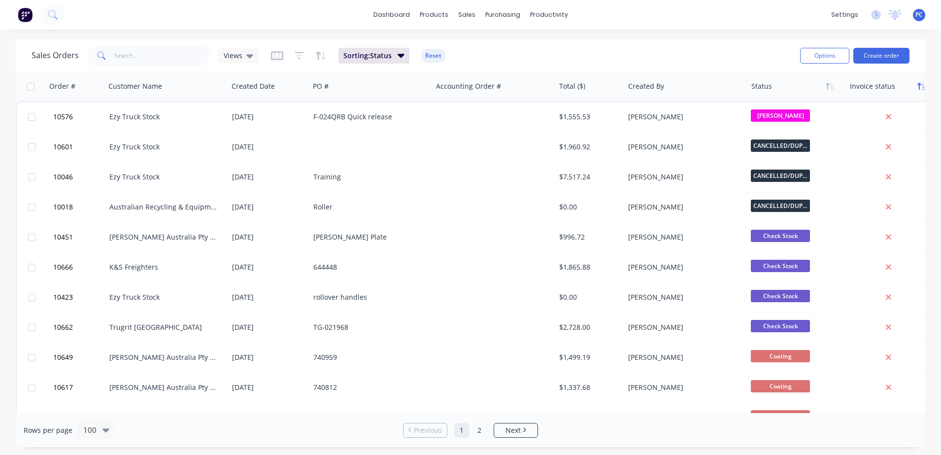
click at [920, 89] on icon "button" at bounding box center [922, 86] width 9 height 8
click at [769, 80] on div at bounding box center [795, 86] width 86 height 20
click at [767, 88] on div at bounding box center [795, 86] width 86 height 20
click at [941, 103] on html "dashboard products sales purchasing productivity dashboard products Product Cat…" at bounding box center [470, 227] width 941 height 455
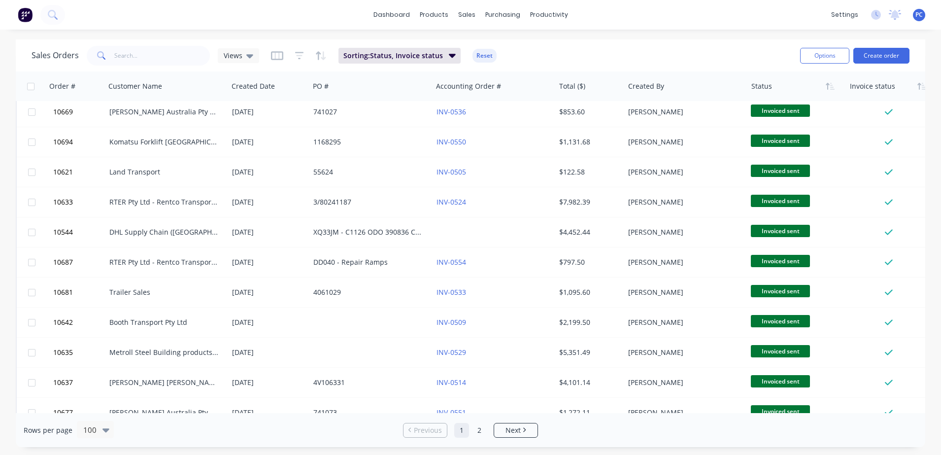
scroll to position [1313, 0]
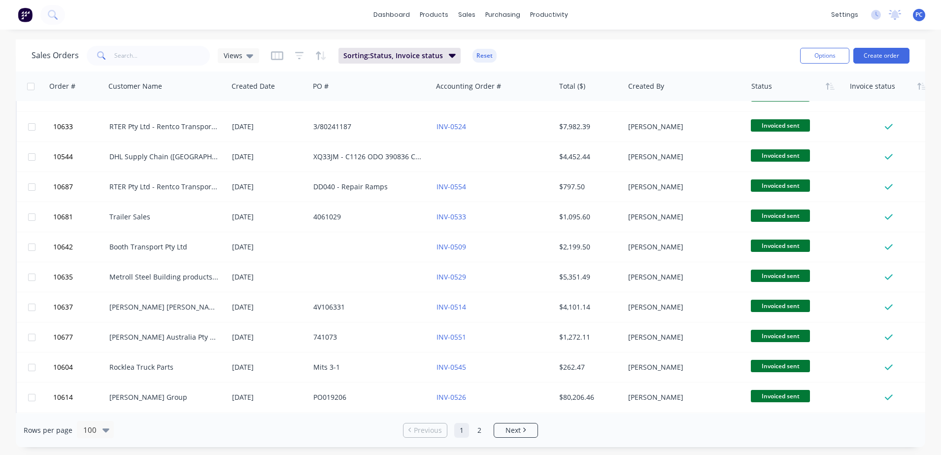
drag, startPoint x: 924, startPoint y: 101, endPoint x: 925, endPoint y: 248, distance: 147.4
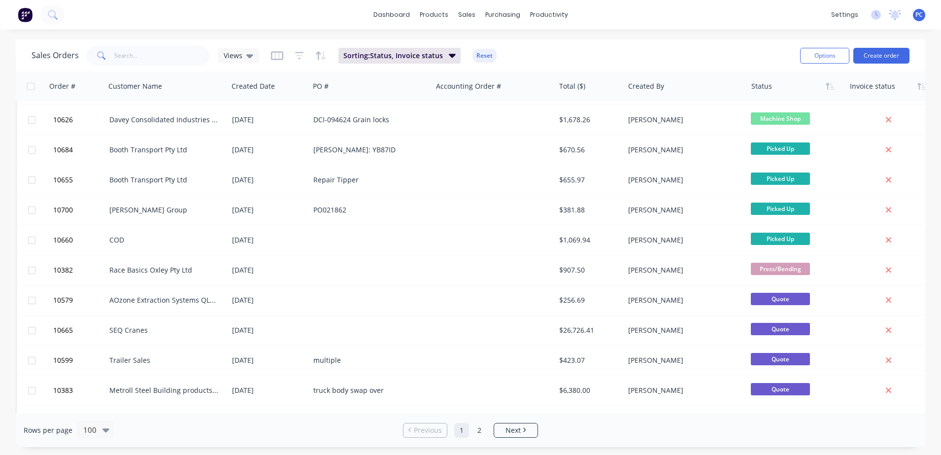
scroll to position [2021, 0]
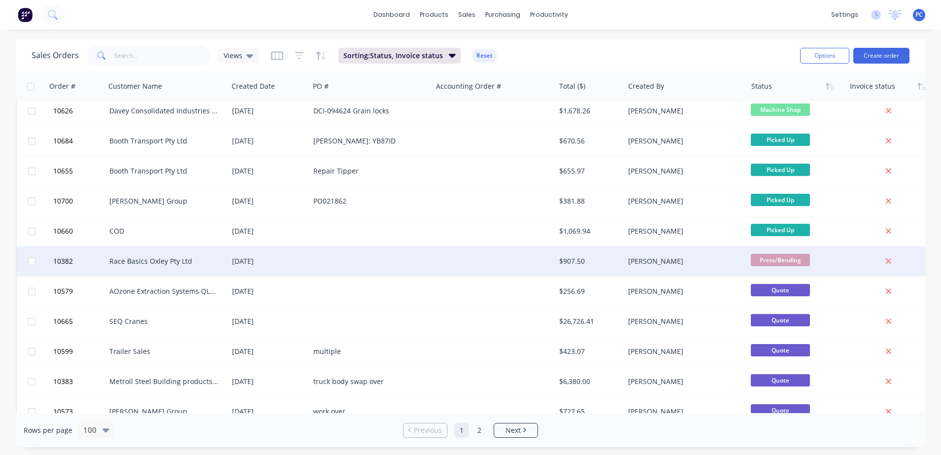
click at [697, 258] on div "[PERSON_NAME]" at bounding box center [682, 261] width 109 height 10
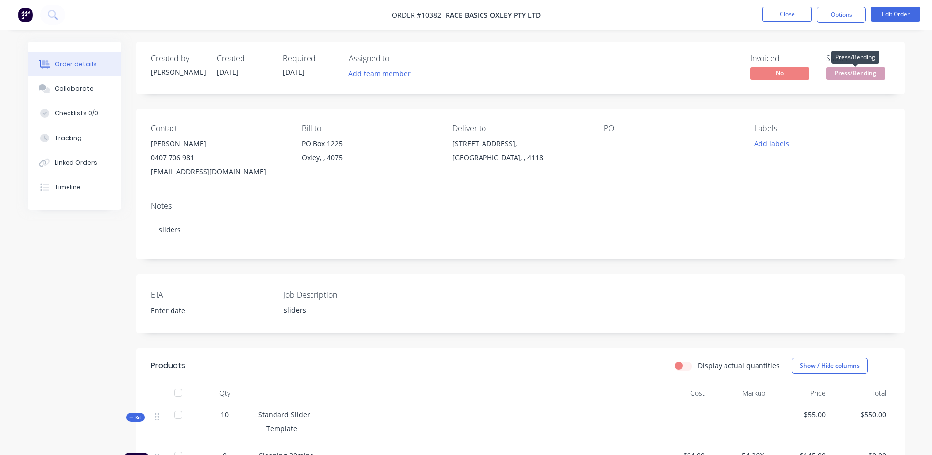
click at [851, 73] on span "Press/Bending" at bounding box center [855, 73] width 59 height 12
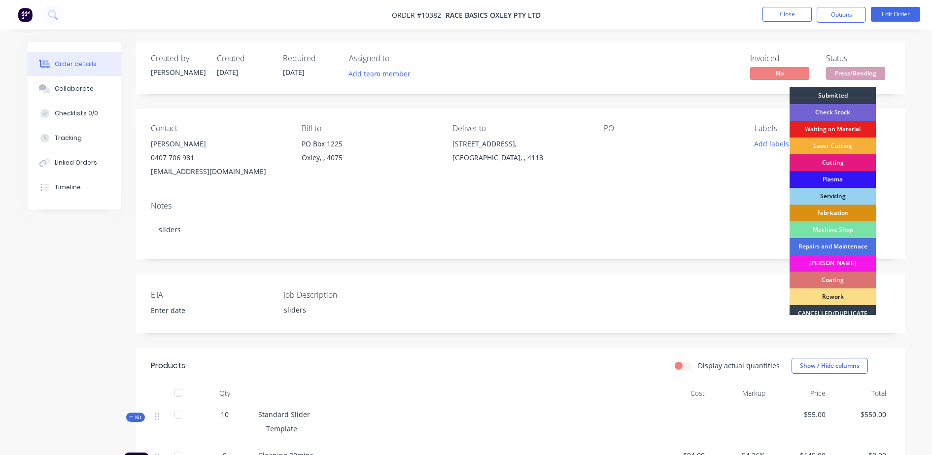
click at [849, 278] on div "Coating" at bounding box center [833, 280] width 86 height 17
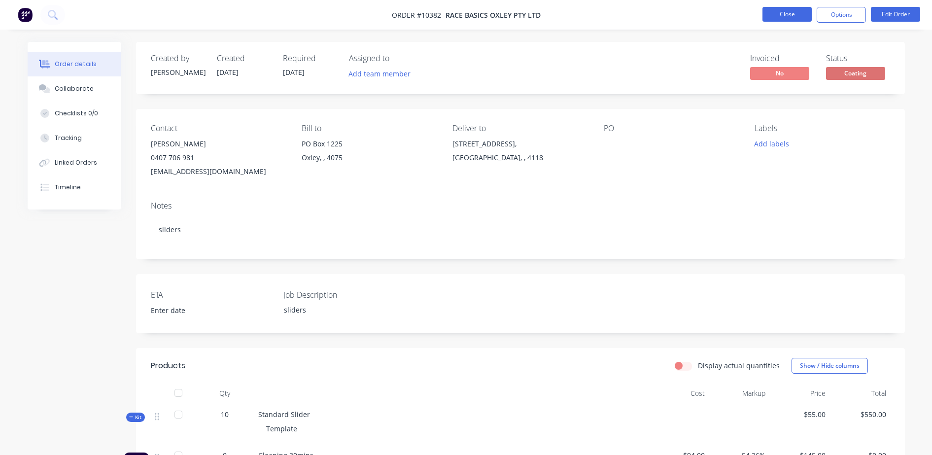
click at [782, 13] on button "Close" at bounding box center [787, 14] width 49 height 15
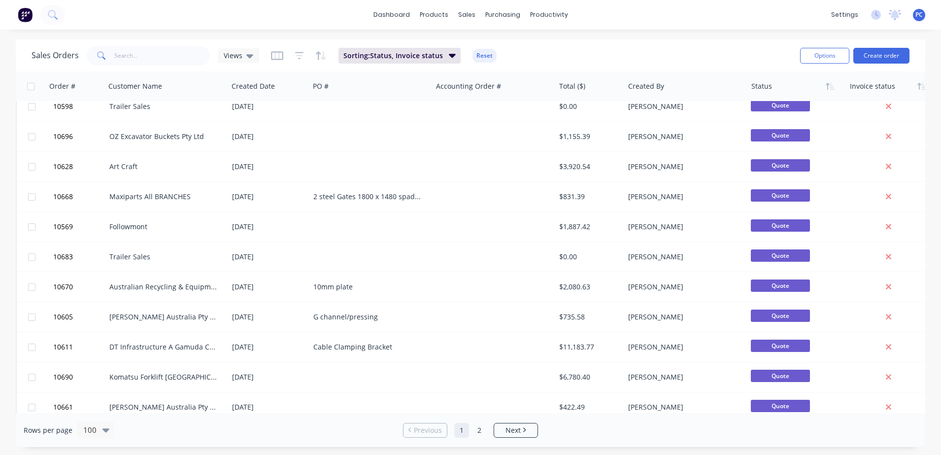
scroll to position [2700, 0]
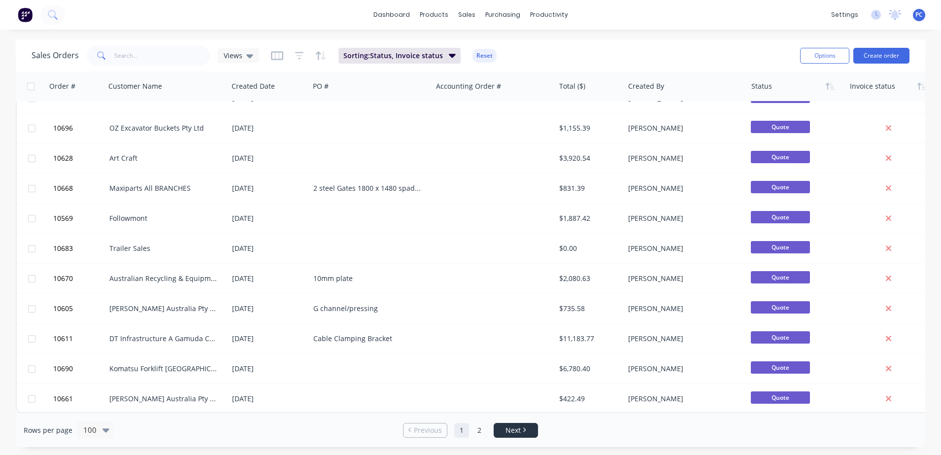
click at [518, 434] on span "Next" at bounding box center [513, 430] width 15 height 10
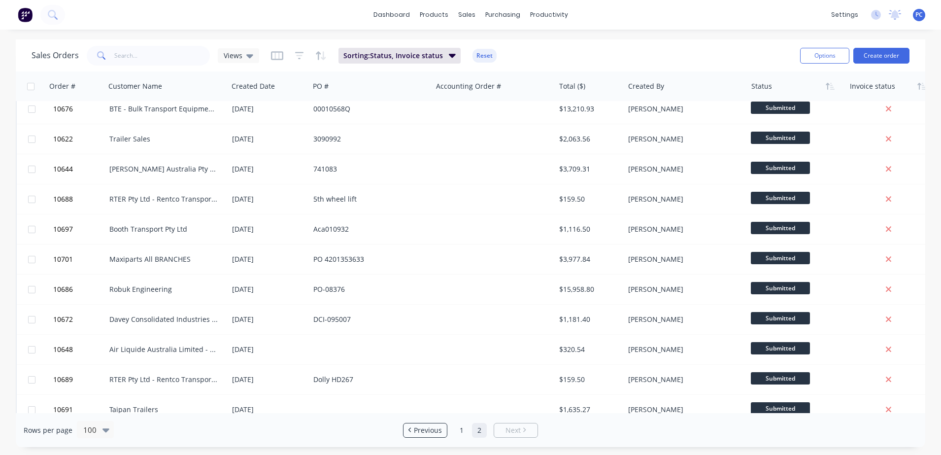
scroll to position [339, 0]
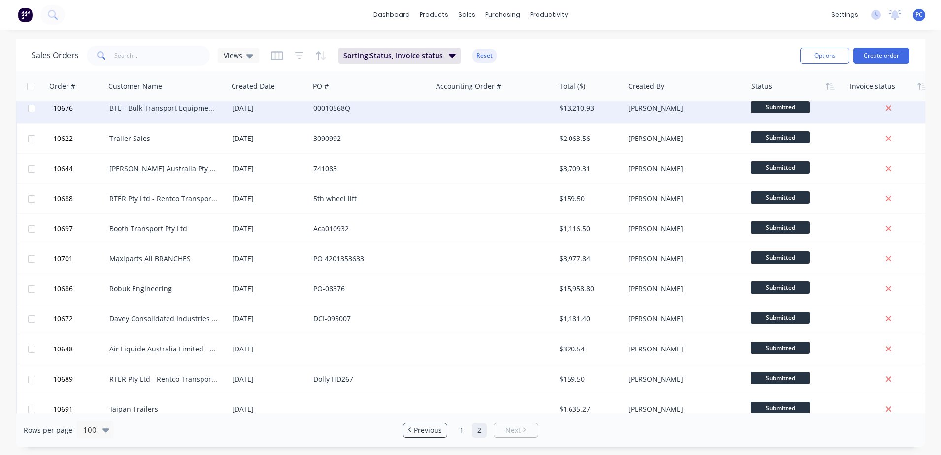
click at [179, 113] on div "BTE - Bulk Transport Equipment Pty Ltd" at bounding box center [166, 109] width 123 height 30
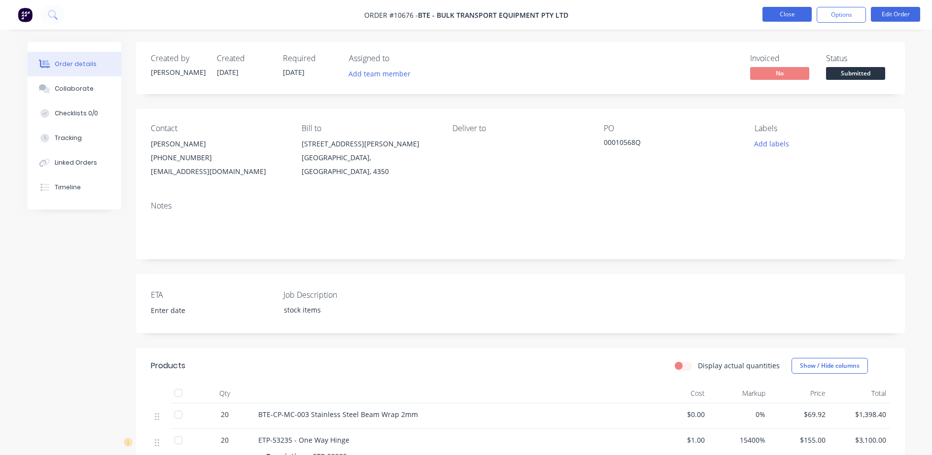
click at [779, 13] on button "Close" at bounding box center [787, 14] width 49 height 15
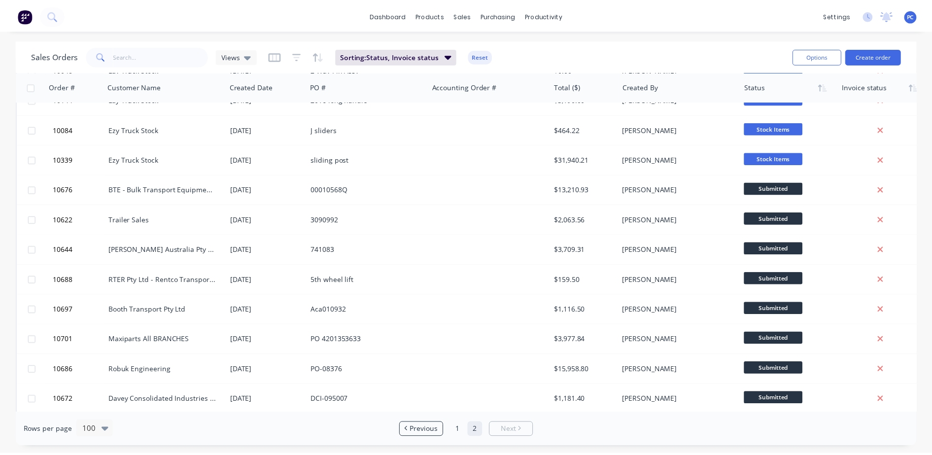
scroll to position [271, 0]
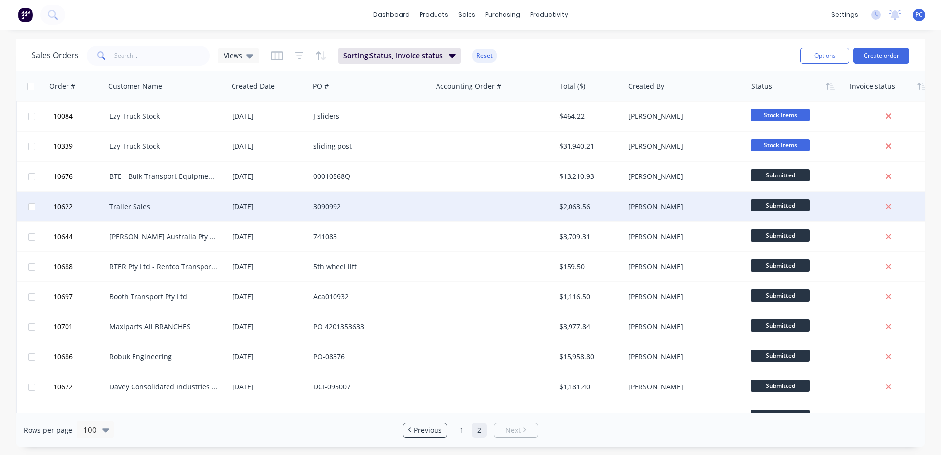
click at [383, 213] on div "3090992" at bounding box center [371, 207] width 123 height 30
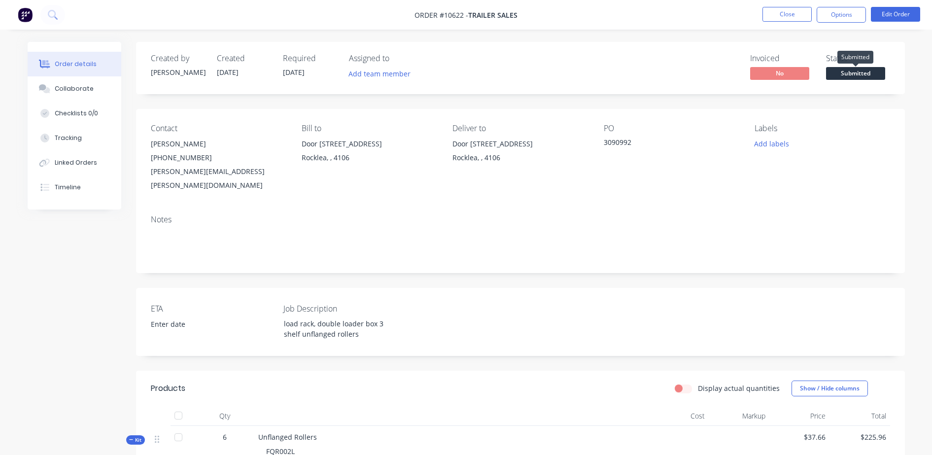
click at [846, 76] on span "Submitted" at bounding box center [855, 73] width 59 height 12
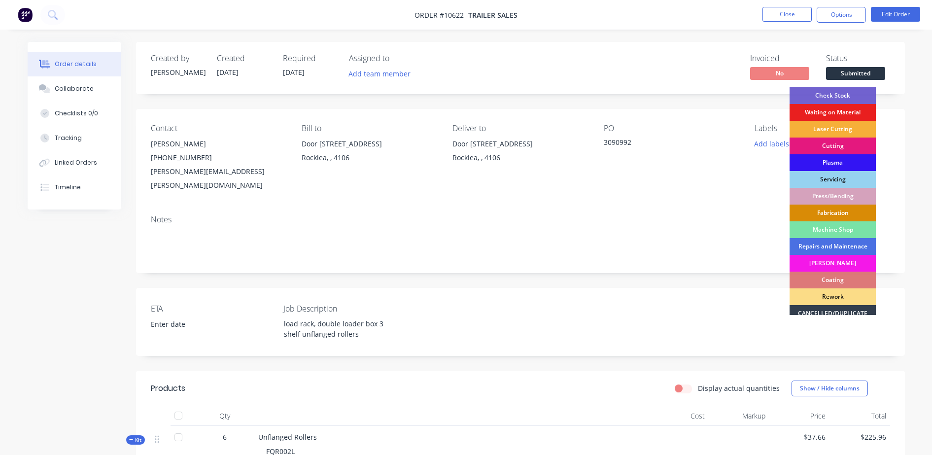
click at [828, 210] on div "Fabrication" at bounding box center [833, 213] width 86 height 17
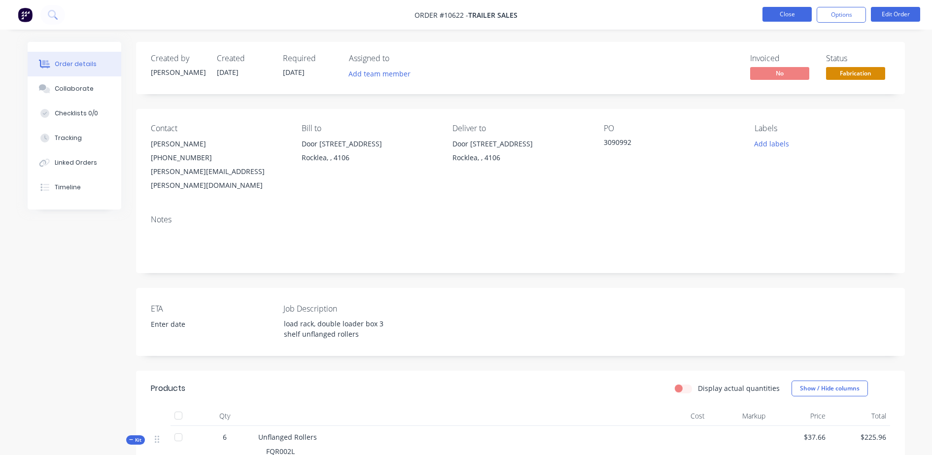
click at [793, 17] on button "Close" at bounding box center [787, 14] width 49 height 15
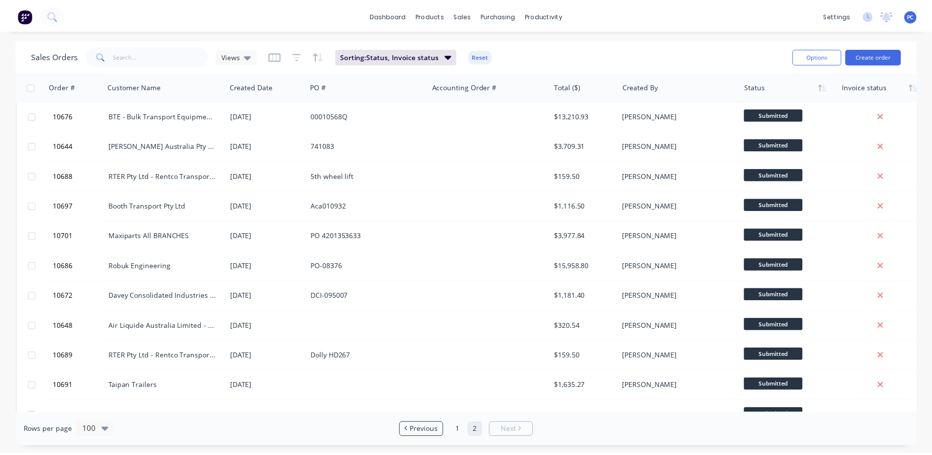
scroll to position [363, 0]
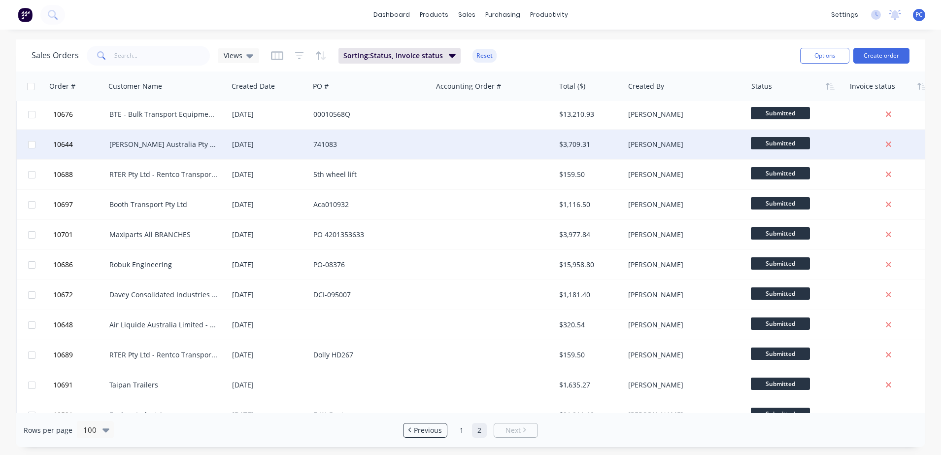
click at [352, 150] on div "741083" at bounding box center [371, 145] width 123 height 30
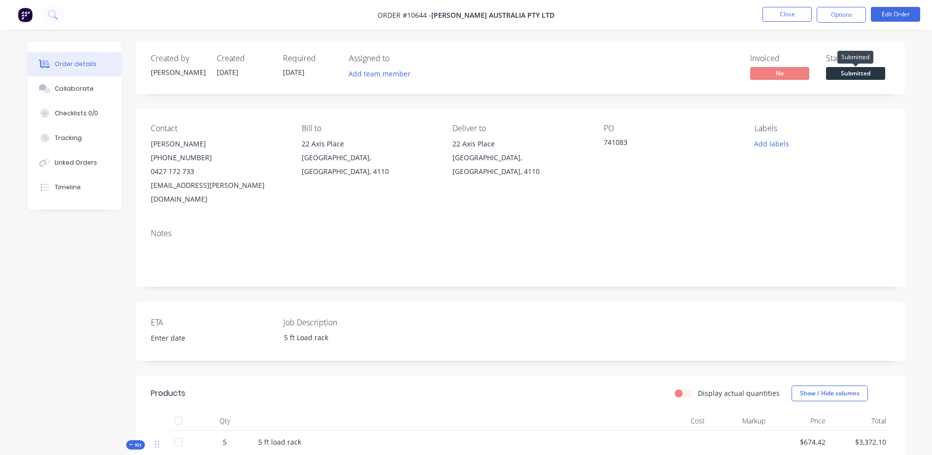
click at [851, 68] on span "Submitted" at bounding box center [855, 73] width 59 height 12
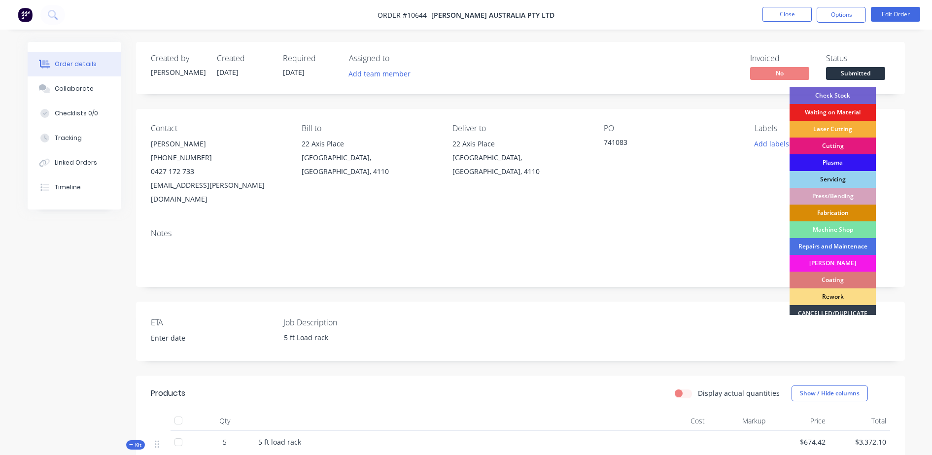
click at [820, 212] on div "Fabrication" at bounding box center [833, 213] width 86 height 17
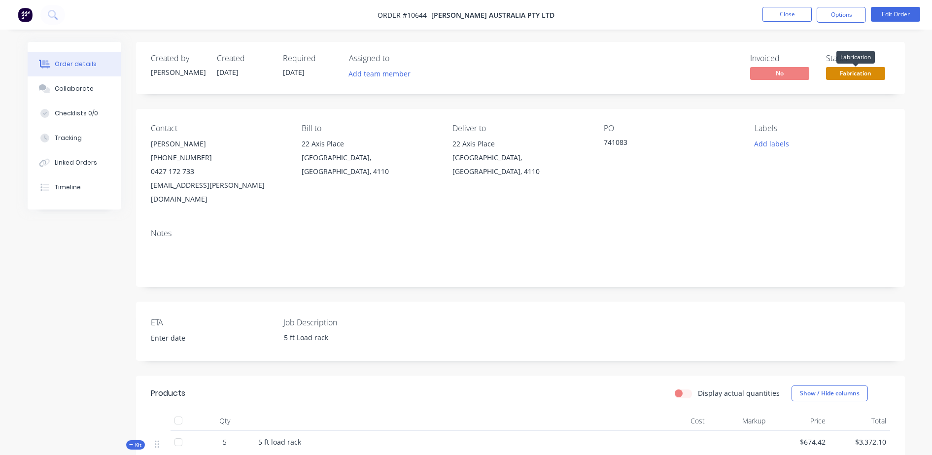
click at [853, 79] on span "Fabrication" at bounding box center [855, 73] width 59 height 12
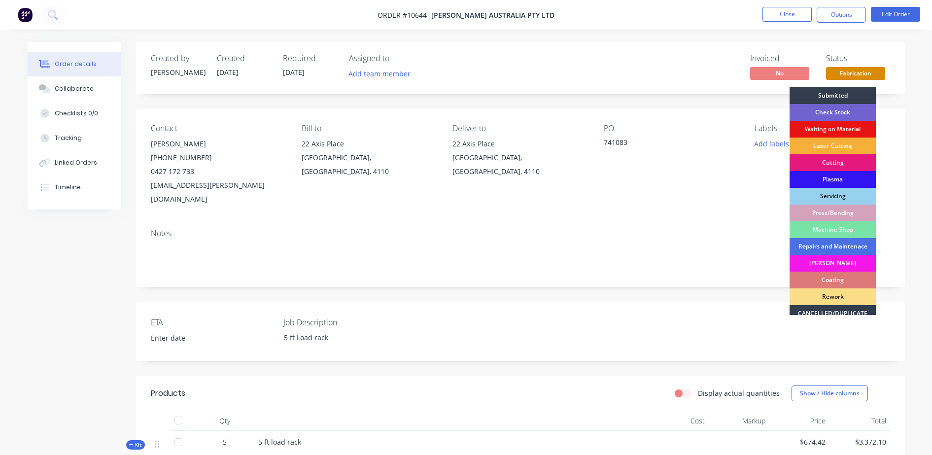
click at [842, 123] on div "Waiting on Material" at bounding box center [833, 129] width 86 height 17
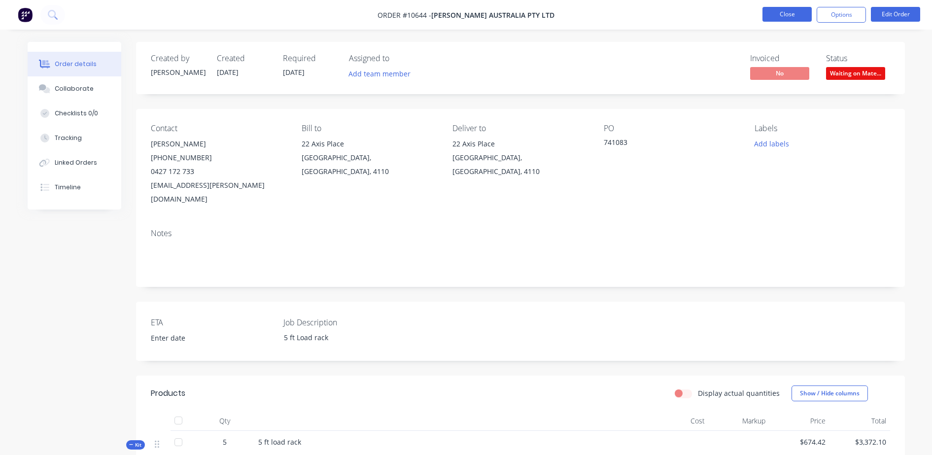
click at [788, 14] on button "Close" at bounding box center [787, 14] width 49 height 15
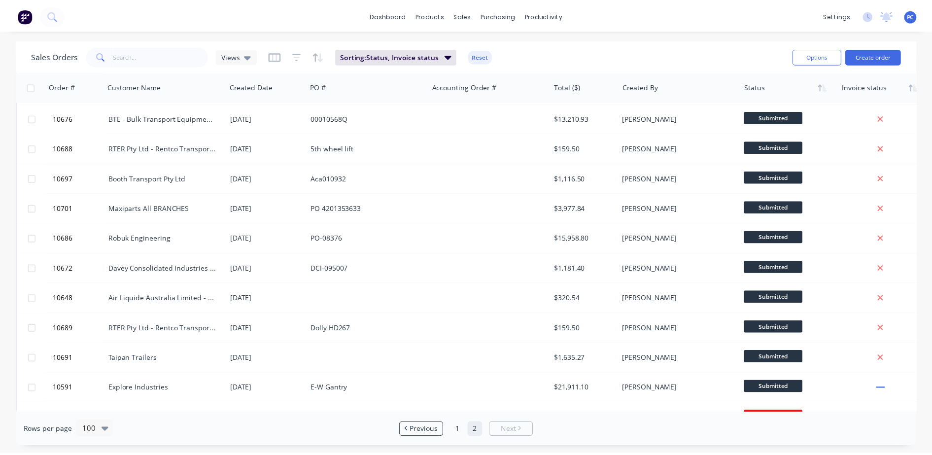
scroll to position [361, 0]
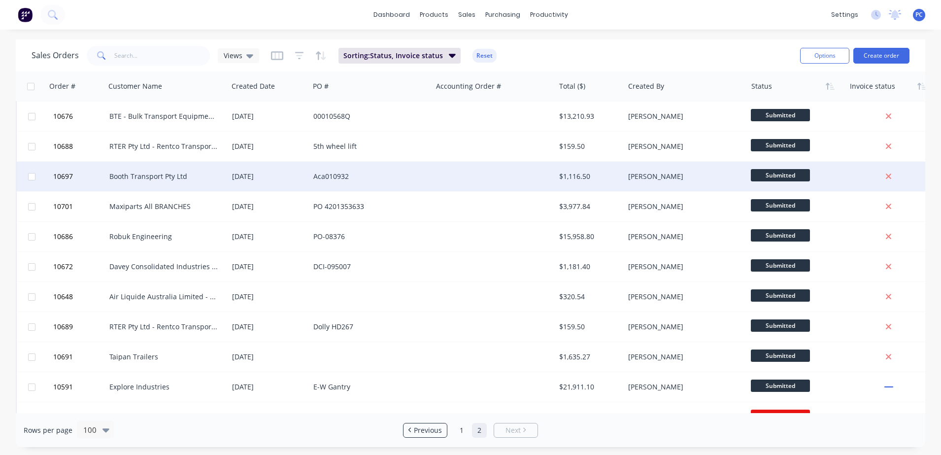
click at [446, 181] on div at bounding box center [494, 177] width 123 height 30
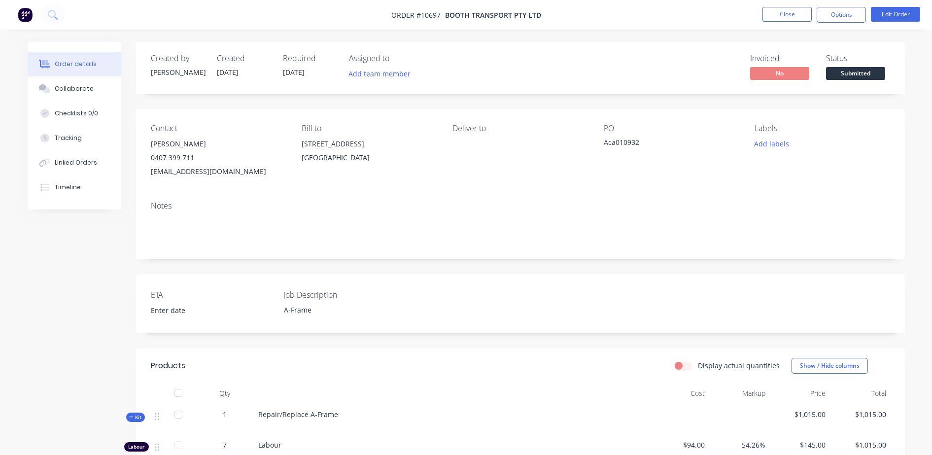
click at [857, 74] on span "Submitted" at bounding box center [855, 73] width 59 height 12
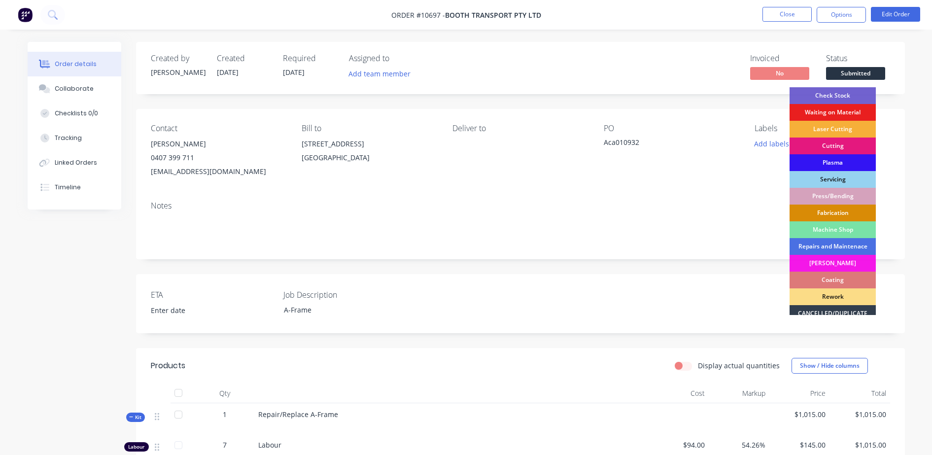
click at [820, 215] on div "Fabrication" at bounding box center [833, 213] width 86 height 17
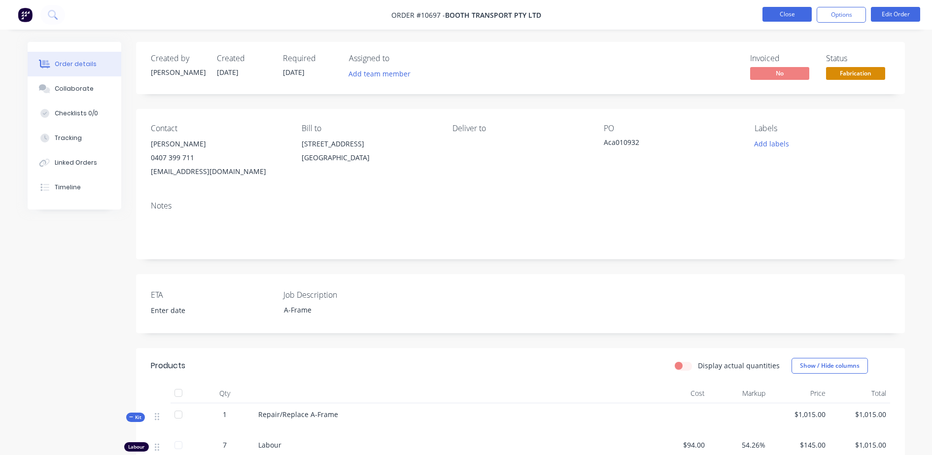
click at [793, 15] on button "Close" at bounding box center [787, 14] width 49 height 15
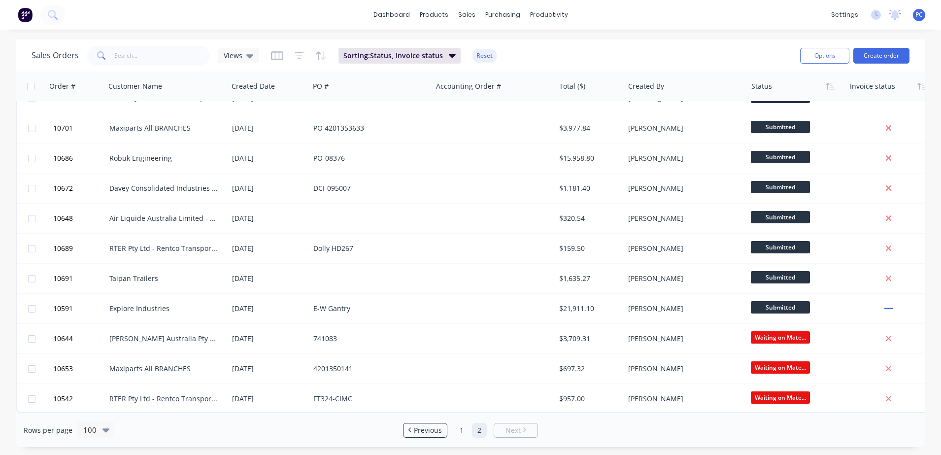
scroll to position [445, 0]
